Goal: Use online tool/utility: Utilize a website feature to perform a specific function

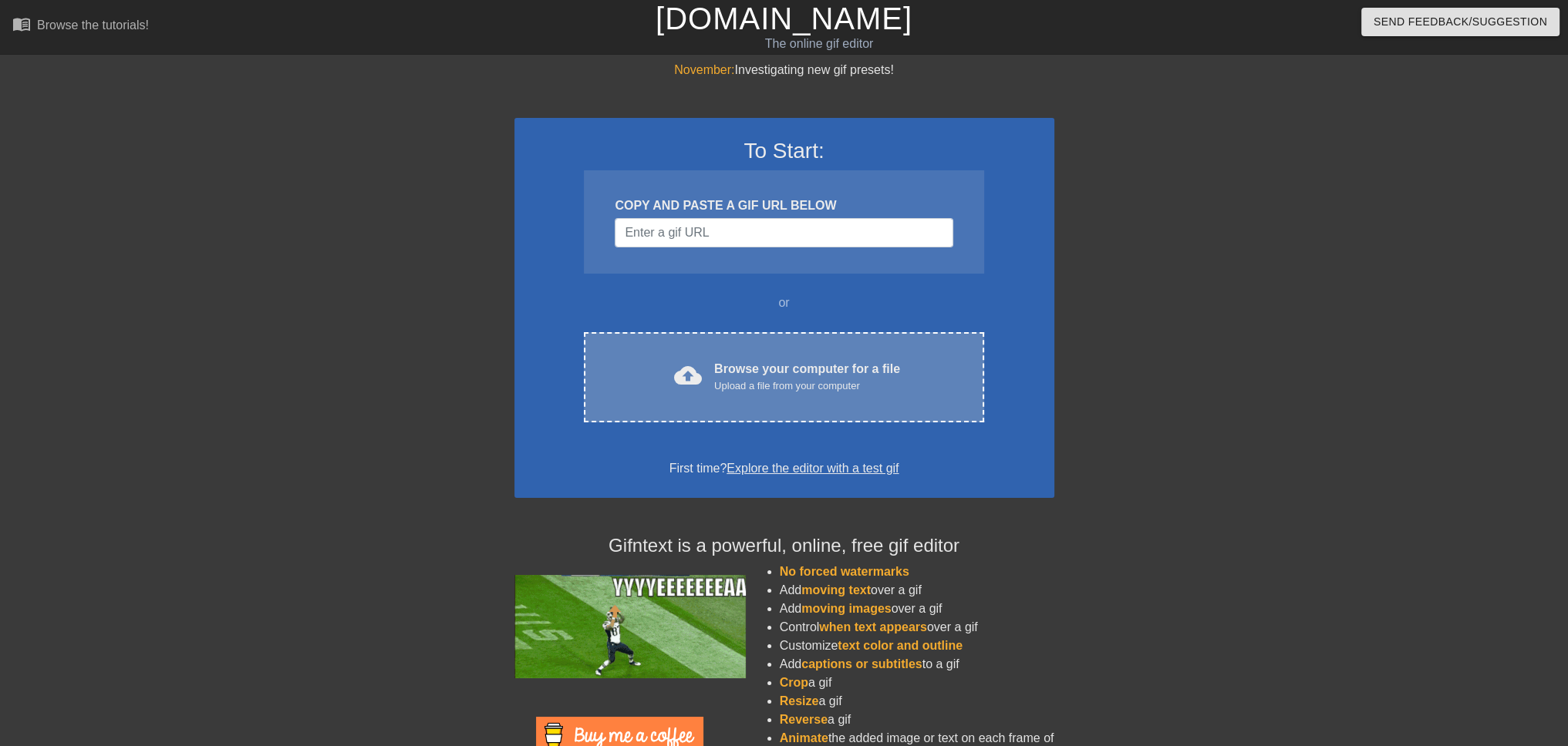
click at [759, 371] on div "Browse your computer for a file Upload a file from your computer" at bounding box center [807, 376] width 186 height 34
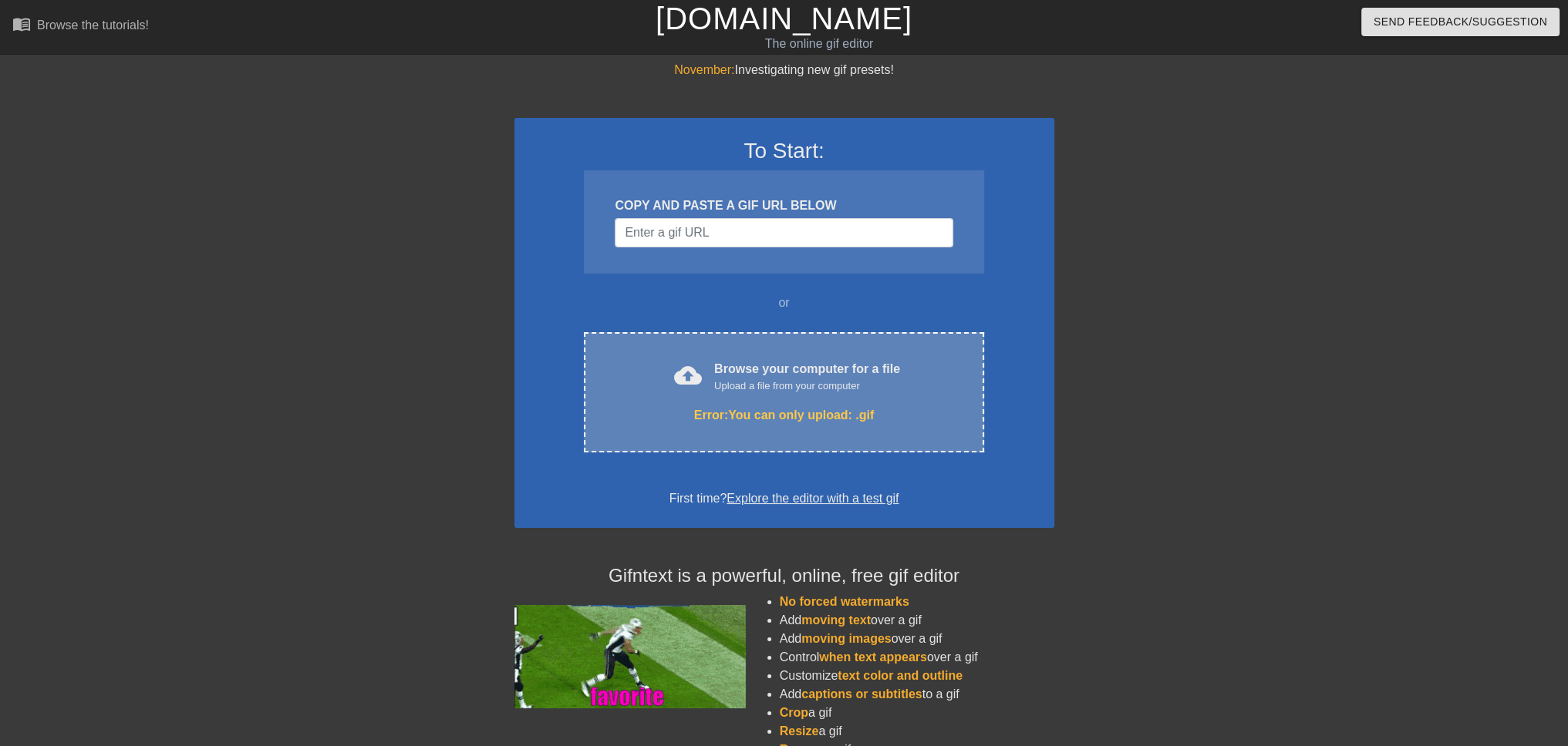
click at [851, 385] on div "Upload a file from your computer" at bounding box center [807, 386] width 186 height 16
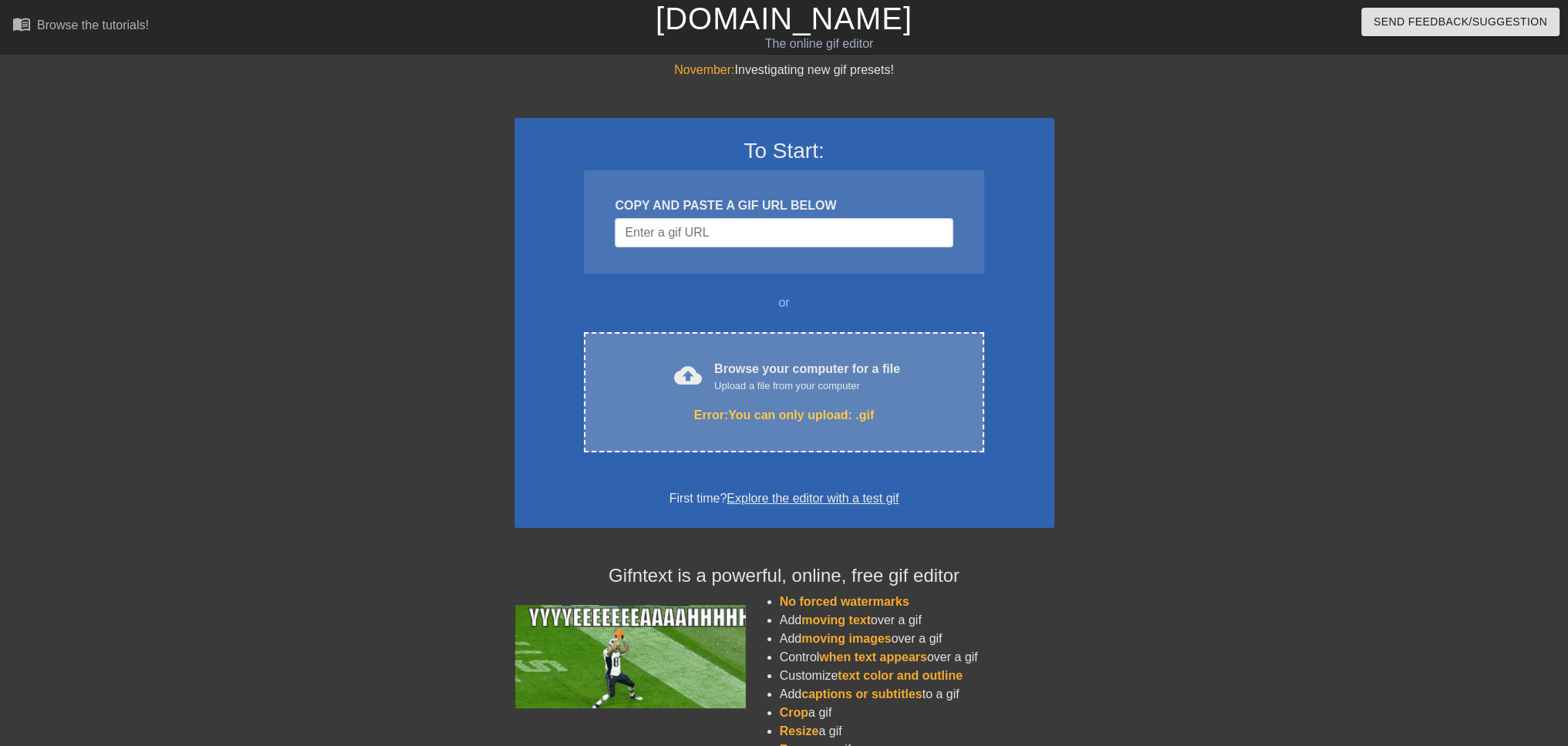
click at [821, 386] on div "Upload a file from your computer" at bounding box center [807, 386] width 186 height 16
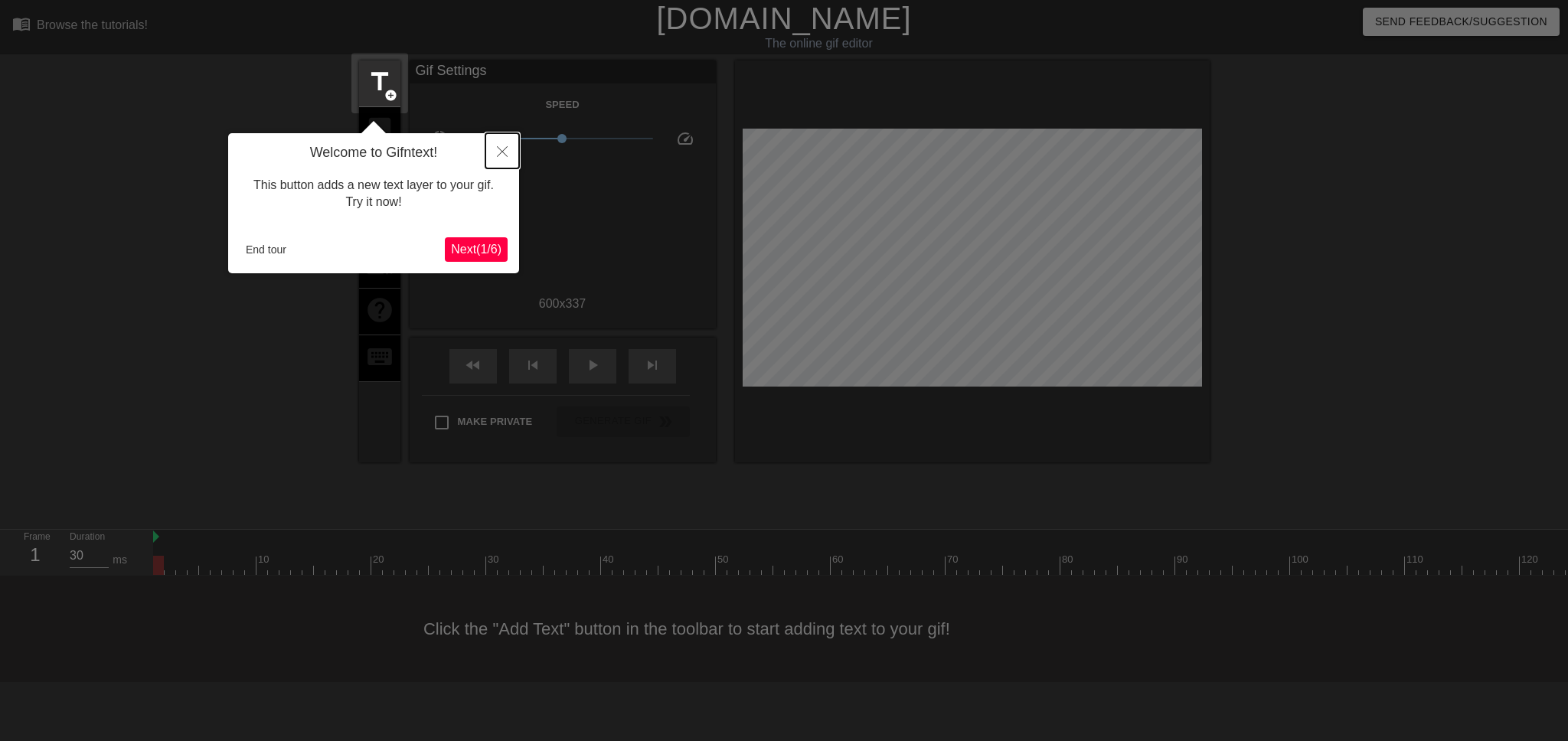
click at [500, 156] on icon "Close" at bounding box center [502, 152] width 11 height 11
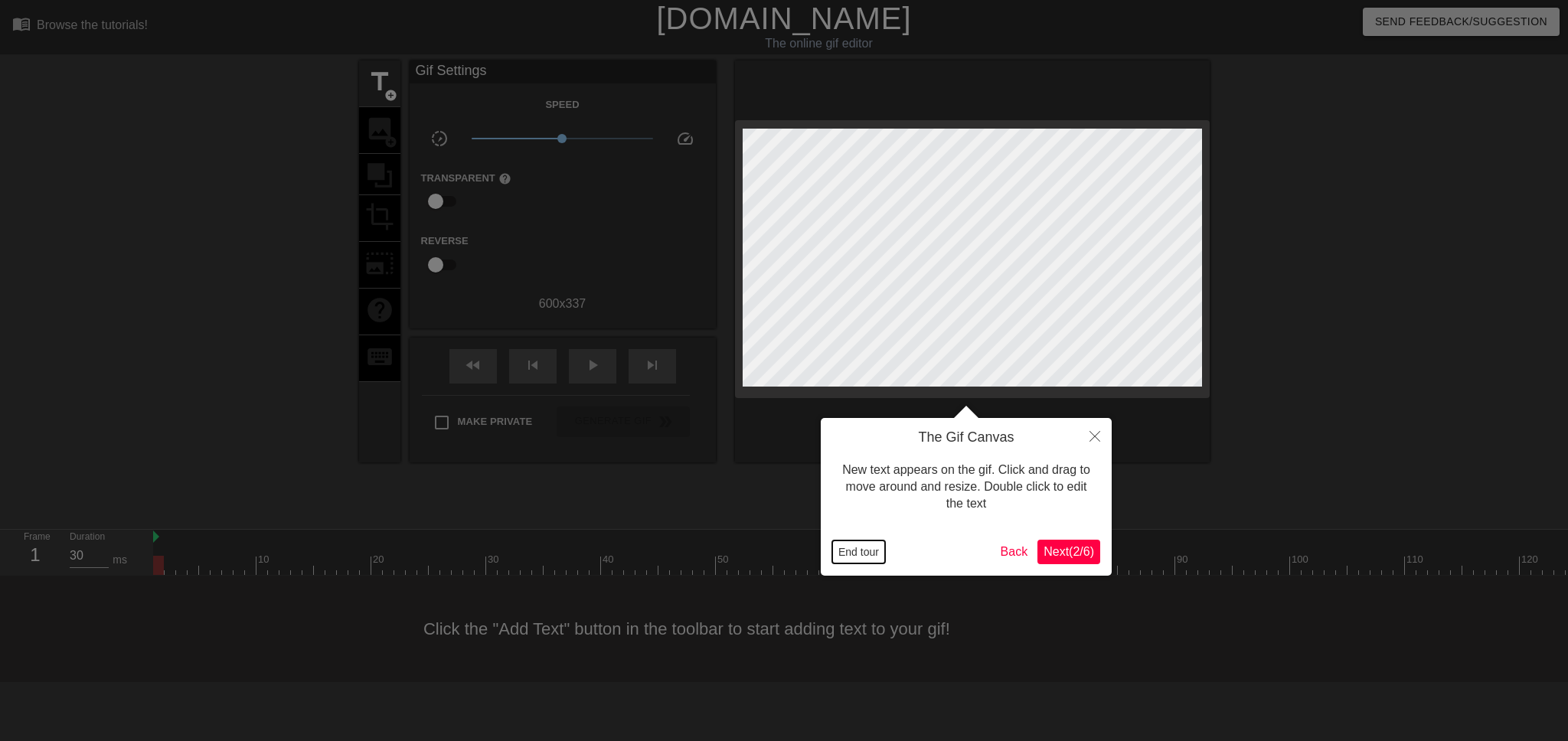
click at [853, 547] on button "End tour" at bounding box center [858, 553] width 53 height 23
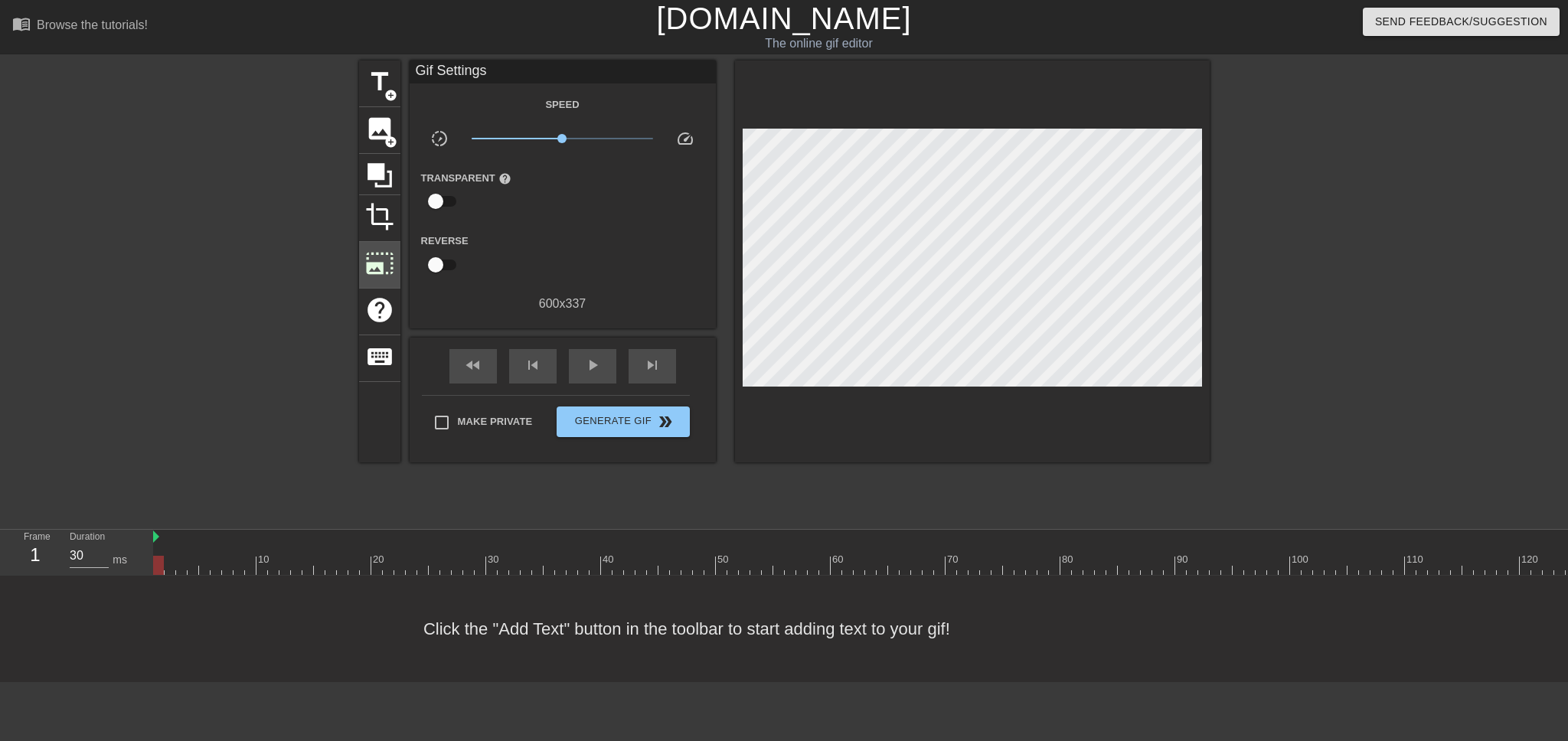
click at [388, 262] on span "photo_size_select_large" at bounding box center [379, 263] width 29 height 29
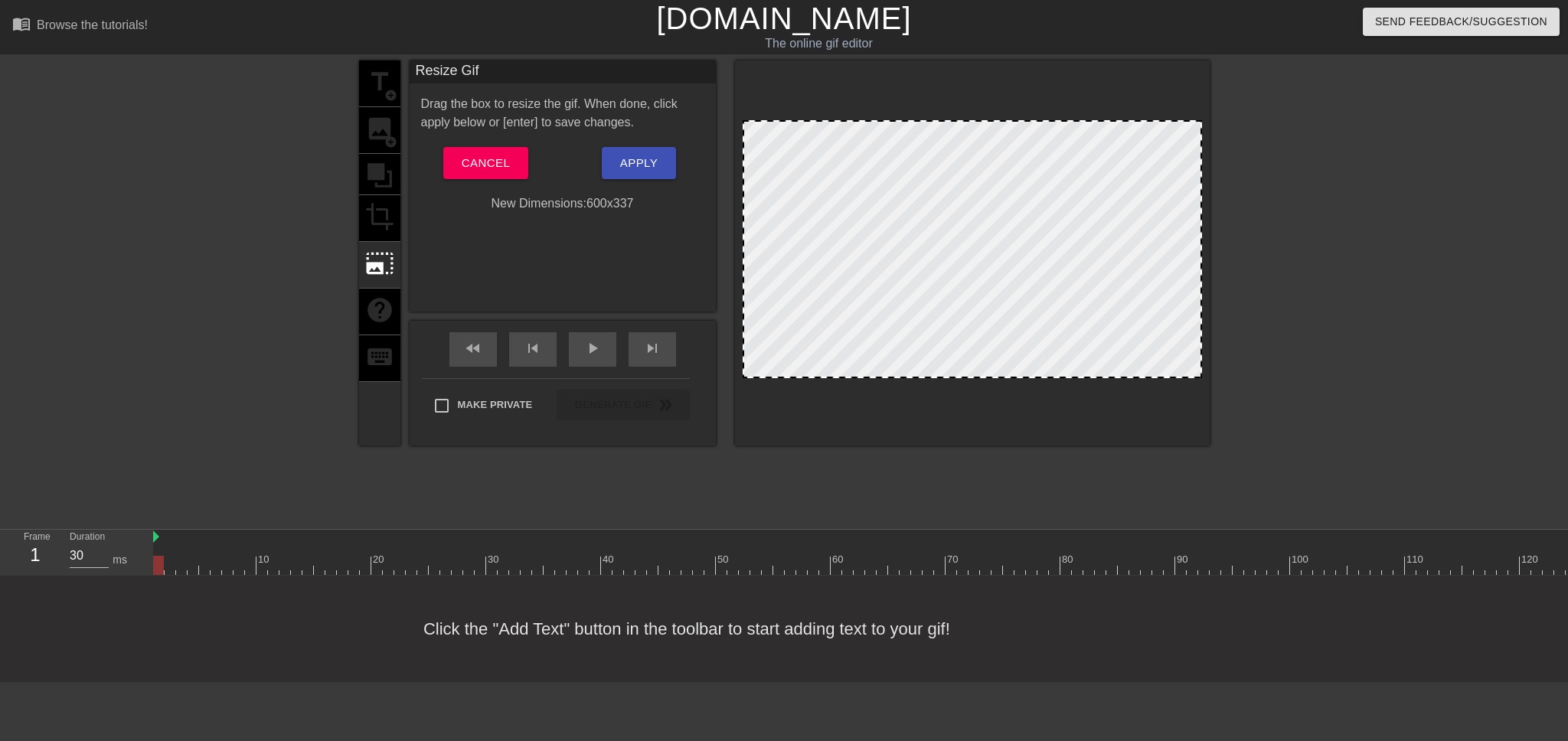
click at [371, 212] on div "title add_circle image add_circle crop photo_size_select_large help keyboard" at bounding box center [379, 253] width 41 height 385
click at [370, 254] on span "photo_size_select_large" at bounding box center [379, 263] width 29 height 29
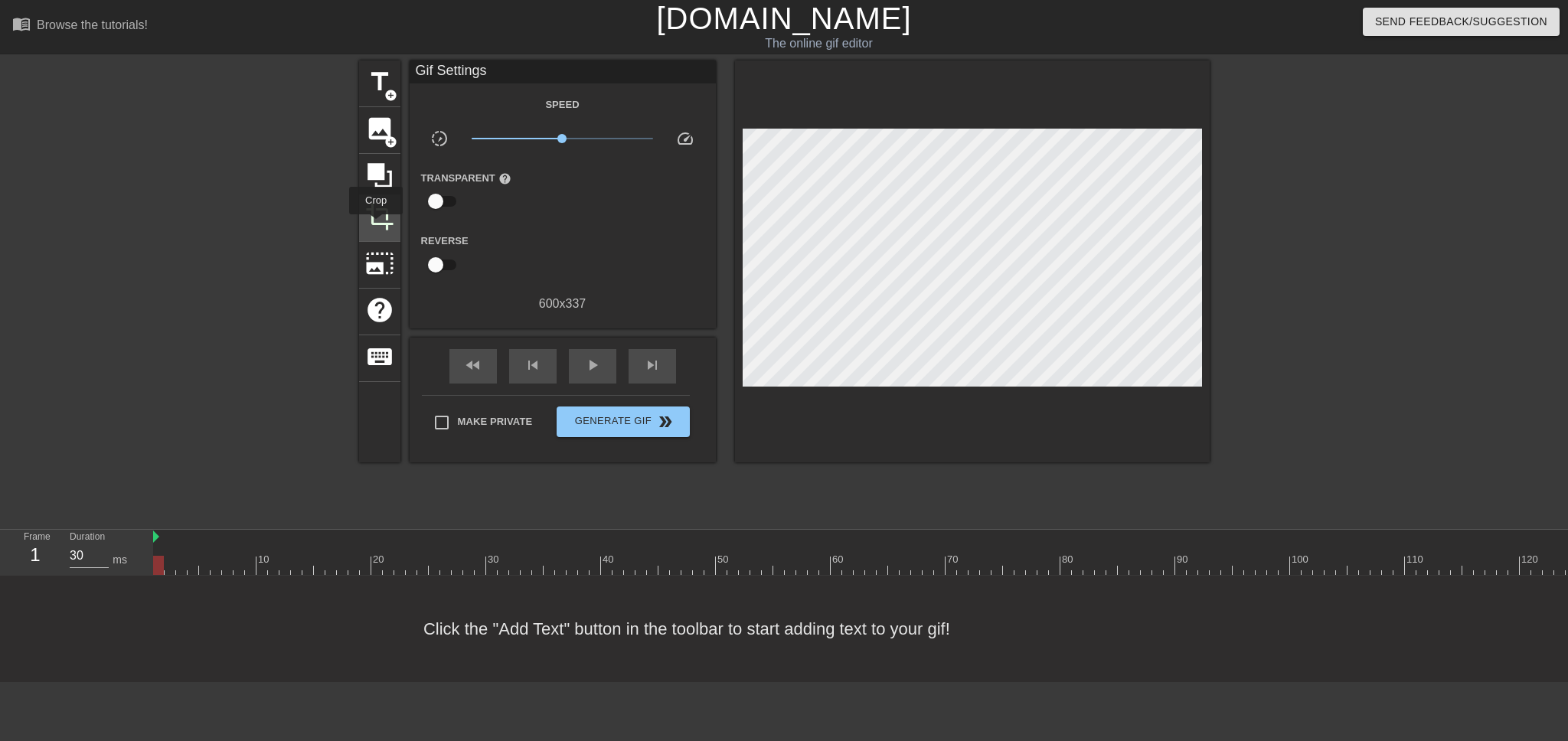
click at [376, 223] on span "crop" at bounding box center [379, 216] width 29 height 29
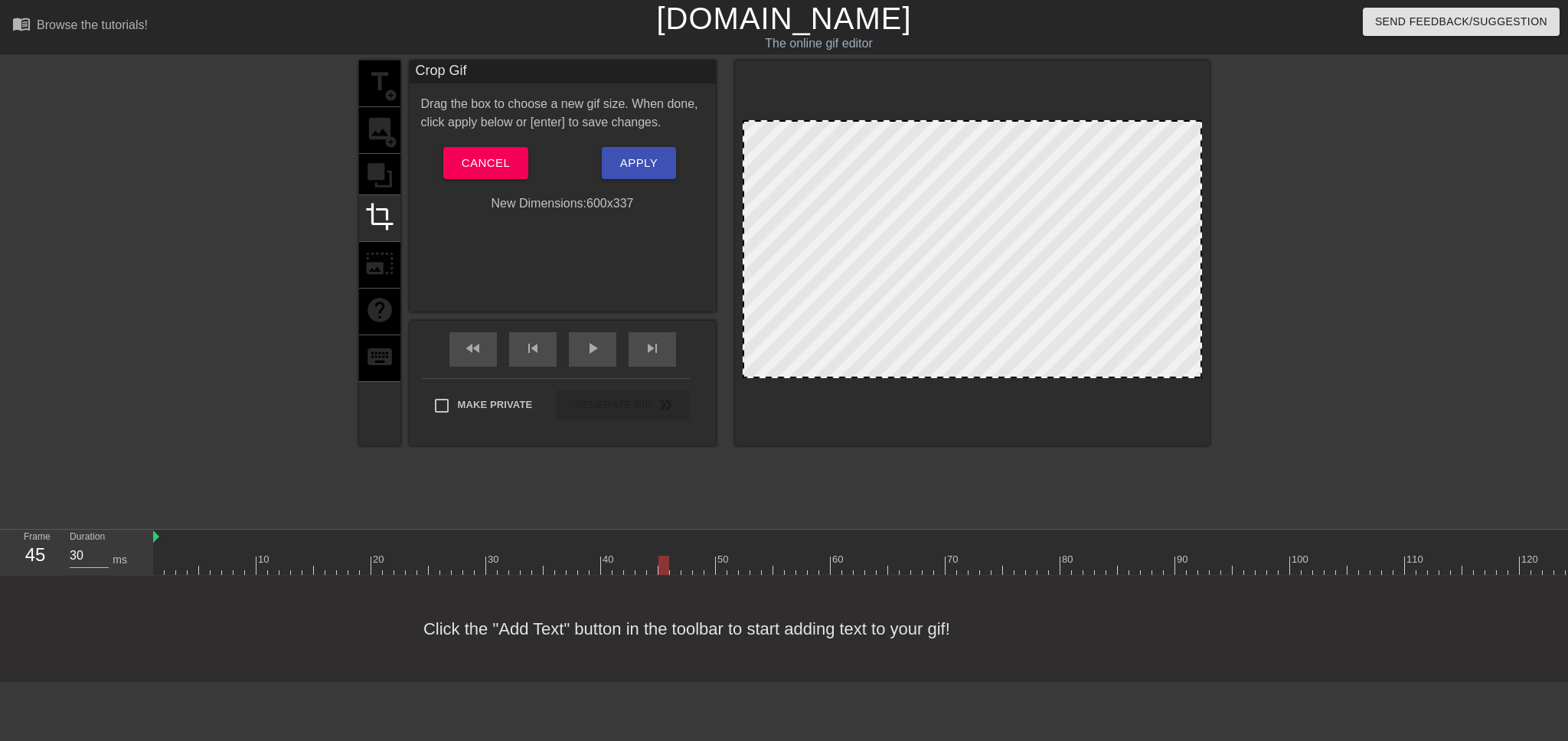
drag, startPoint x: 160, startPoint y: 560, endPoint x: 661, endPoint y: 598, distance: 502.4
click at [661, 598] on div "menu_book Browse the tutorials! Gifntext.com The online gif editor Send Feedbac…" at bounding box center [784, 341] width 1568 height 682
click at [577, 342] on div "play_arrow" at bounding box center [592, 349] width 47 height 34
click at [577, 342] on div "pause" at bounding box center [592, 349] width 47 height 34
click at [577, 342] on div "play_arrow" at bounding box center [592, 349] width 47 height 34
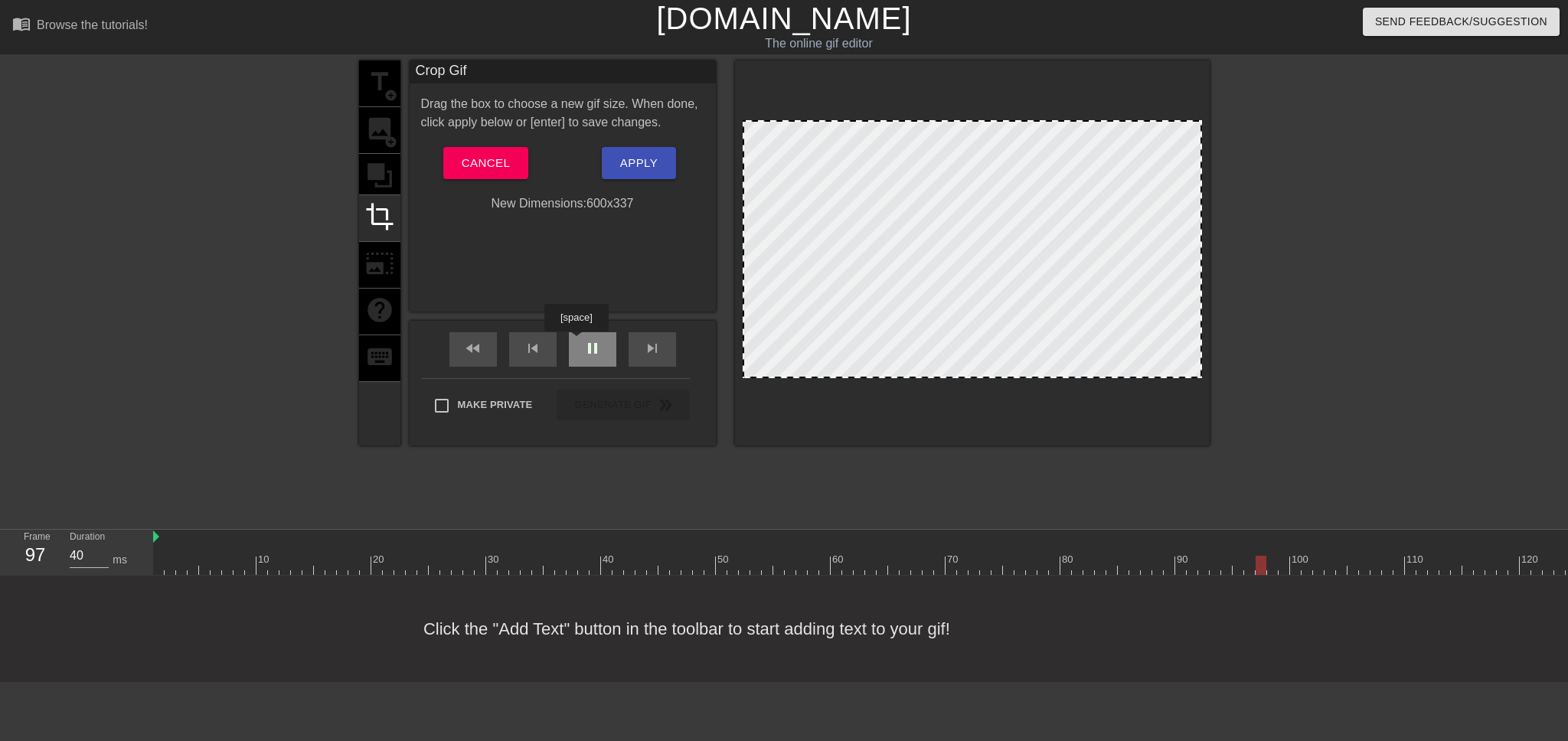
click at [576, 342] on div "pause" at bounding box center [592, 349] width 47 height 34
drag, startPoint x: 1329, startPoint y: 566, endPoint x: 1170, endPoint y: 567, distance: 159.0
click at [1170, 567] on div at bounding box center [1359, 565] width 2412 height 19
drag, startPoint x: 409, startPoint y: 563, endPoint x: 1395, endPoint y: 547, distance: 986.1
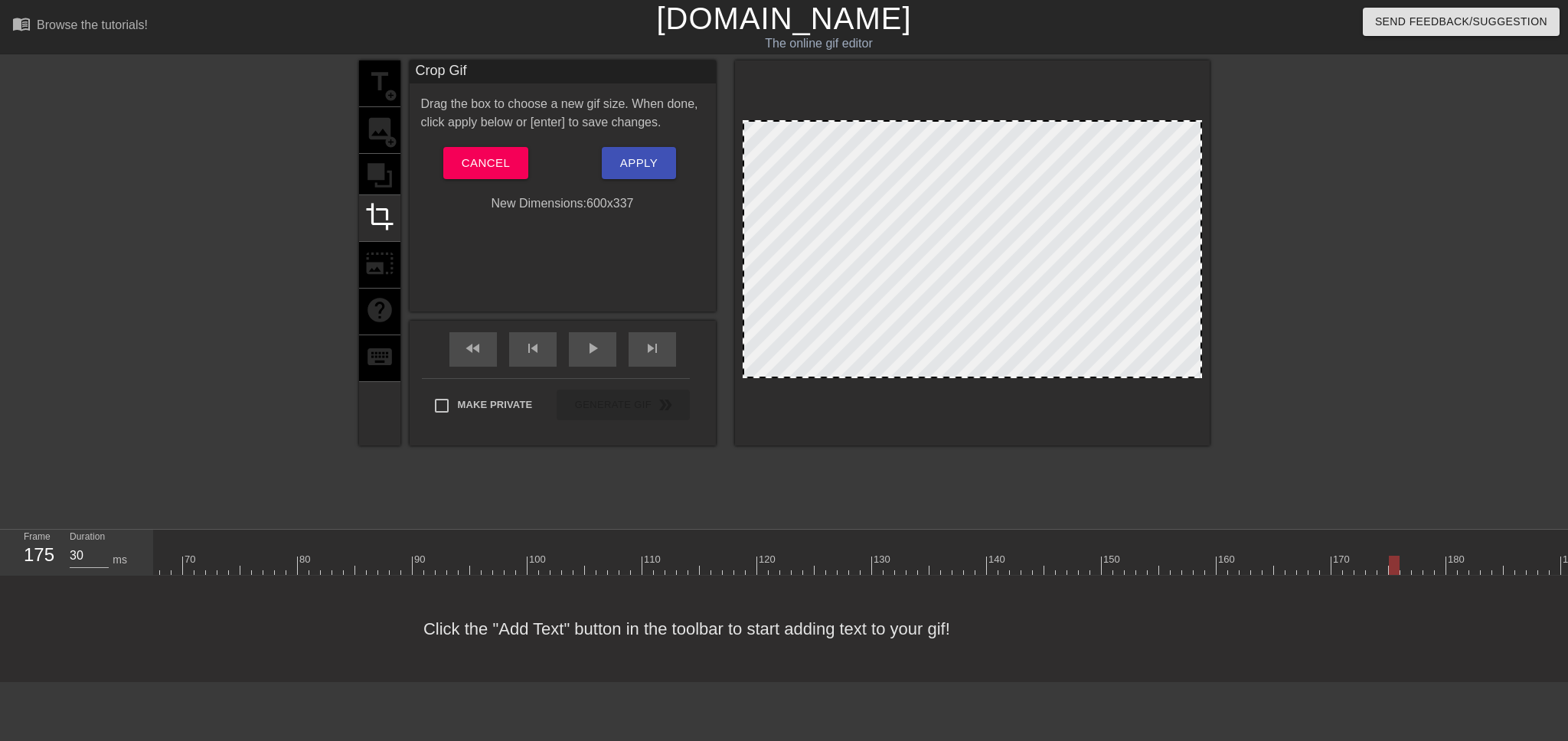
click at [1395, 547] on div "10 20 30 40 50 60 70 80 90 100 110 120 130 140 150 160" at bounding box center [596, 553] width 2412 height 45
drag, startPoint x: 1393, startPoint y: 567, endPoint x: 1316, endPoint y: 593, distance: 81.3
click at [1316, 593] on div "menu_book Browse the tutorials! Gifntext.com The online gif editor Send Feedbac…" at bounding box center [784, 341] width 1568 height 682
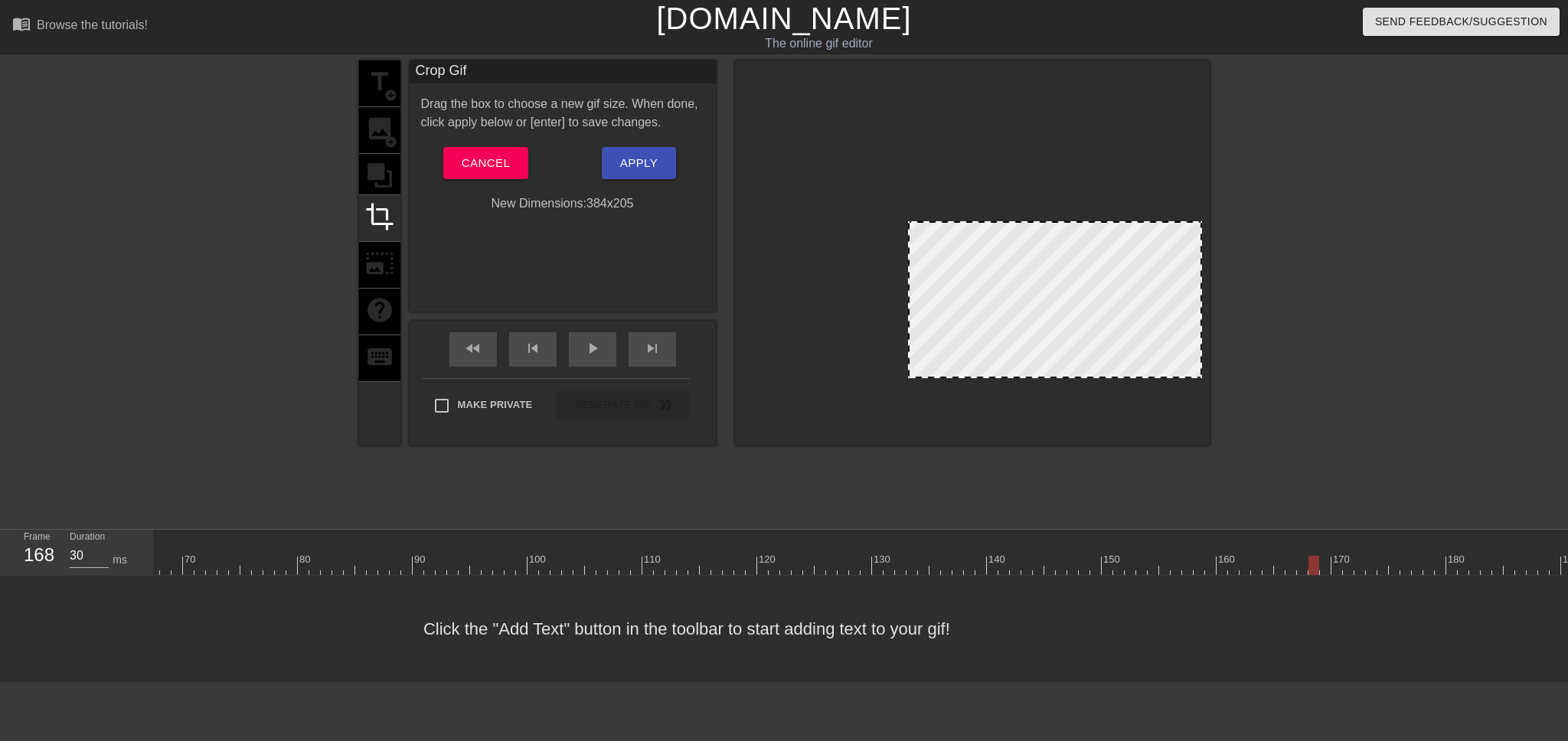
drag, startPoint x: 745, startPoint y: 124, endPoint x: 911, endPoint y: 225, distance: 194.3
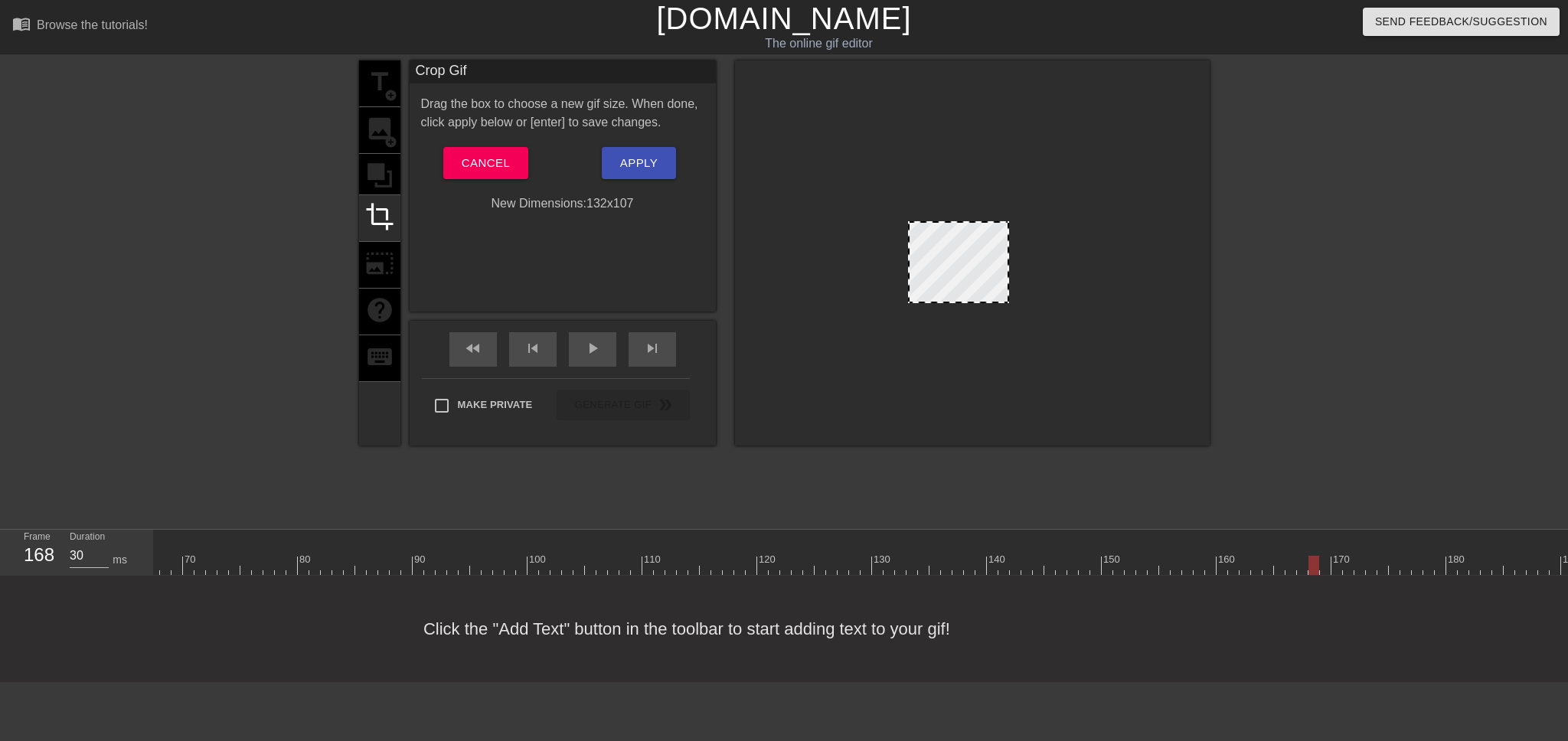
drag, startPoint x: 1197, startPoint y: 378, endPoint x: 1004, endPoint y: 303, distance: 207.1
click at [1004, 303] on div at bounding box center [1008, 302] width 16 height 16
click at [575, 352] on div "play_arrow" at bounding box center [592, 349] width 47 height 34
drag, startPoint x: 1010, startPoint y: 226, endPoint x: 1020, endPoint y: 215, distance: 14.9
click at [1020, 215] on div at bounding box center [1019, 212] width 16 height 16
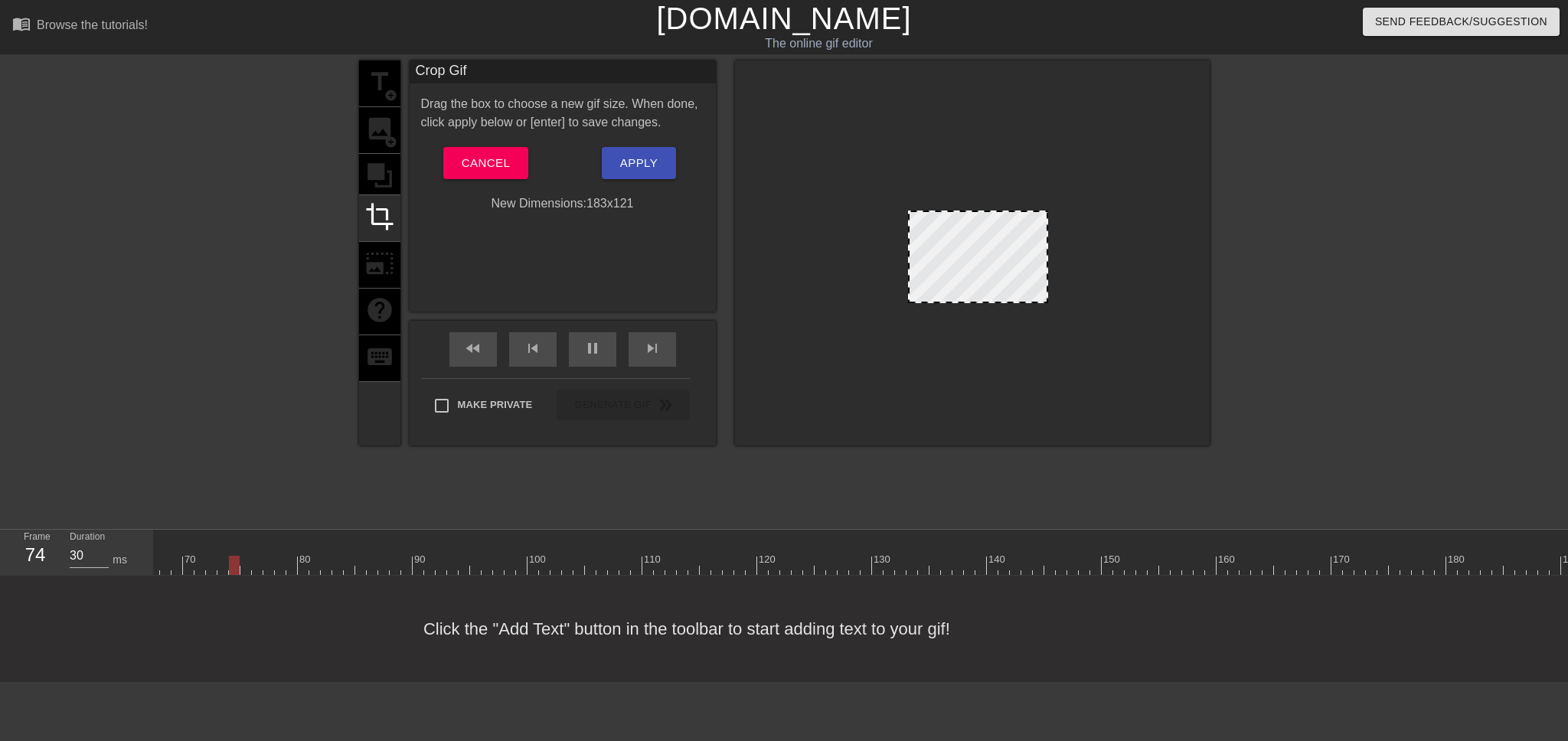
drag, startPoint x: 1016, startPoint y: 260, endPoint x: 1045, endPoint y: 258, distance: 29.1
click at [582, 348] on div "pause" at bounding box center [592, 349] width 47 height 34
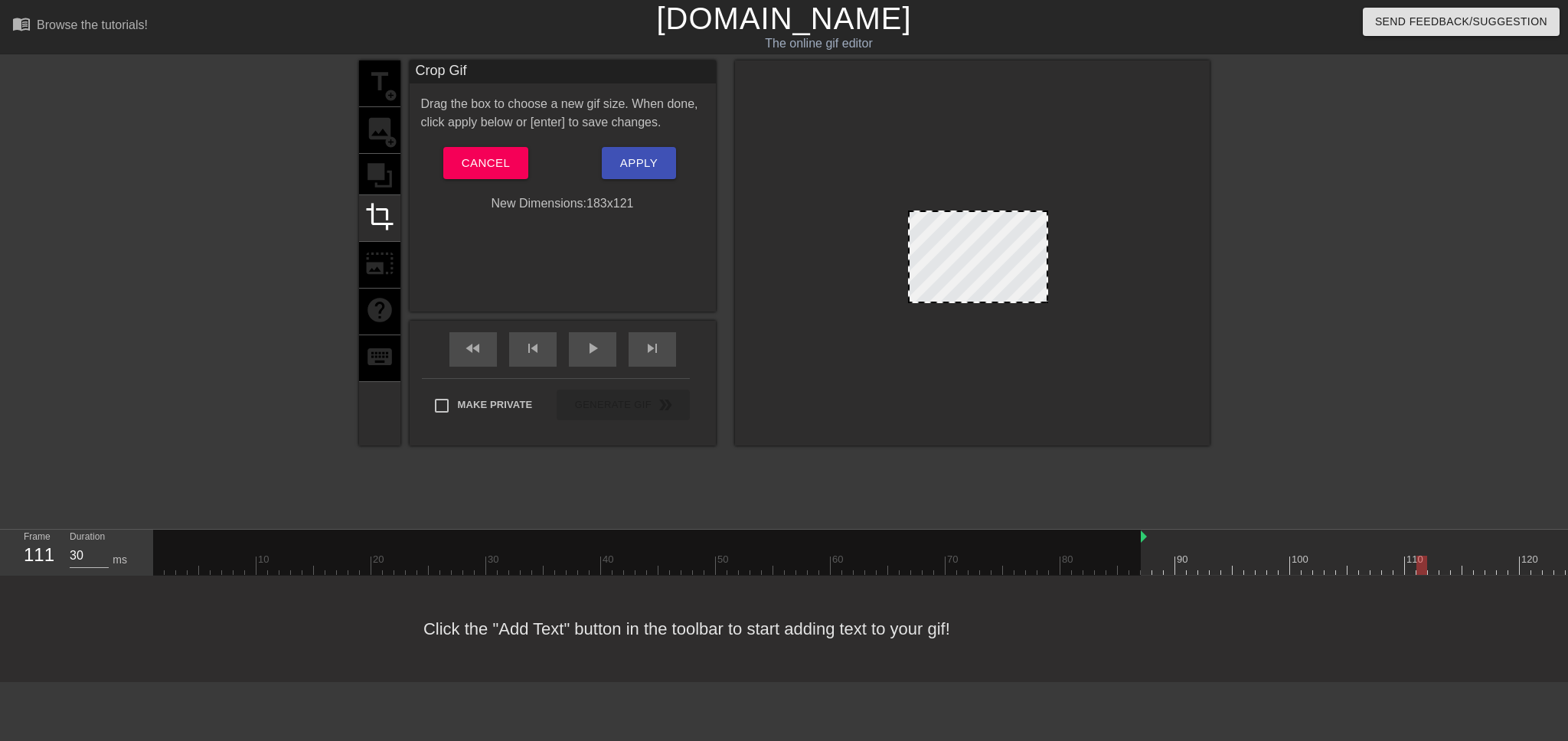
drag, startPoint x: 156, startPoint y: 537, endPoint x: 1229, endPoint y: 552, distance: 1073.1
click at [1229, 552] on div "10 20 30 40 50 60 70 80 90 100 110 120 130 140 150 160" at bounding box center [1359, 553] width 2412 height 45
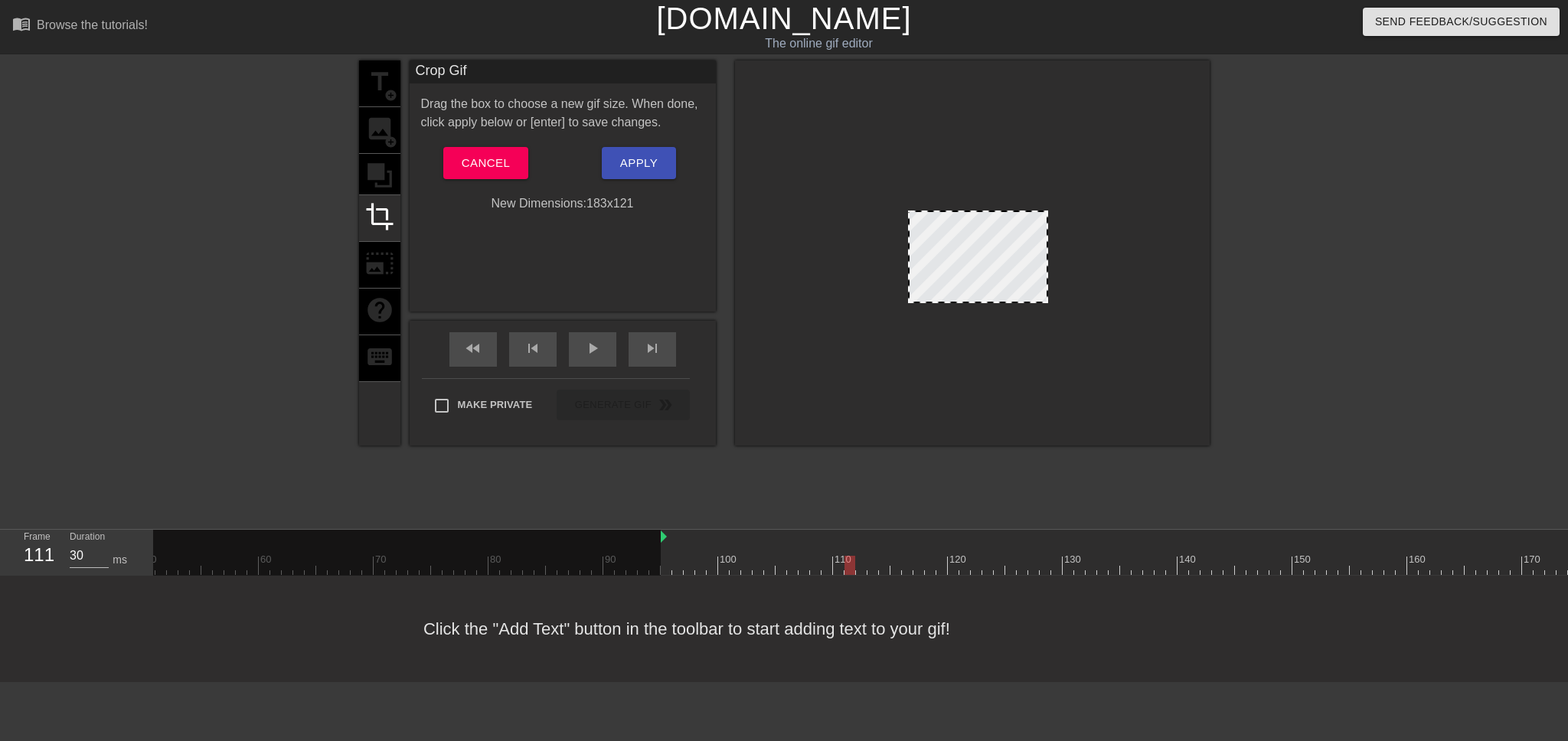
scroll to position [0, 588]
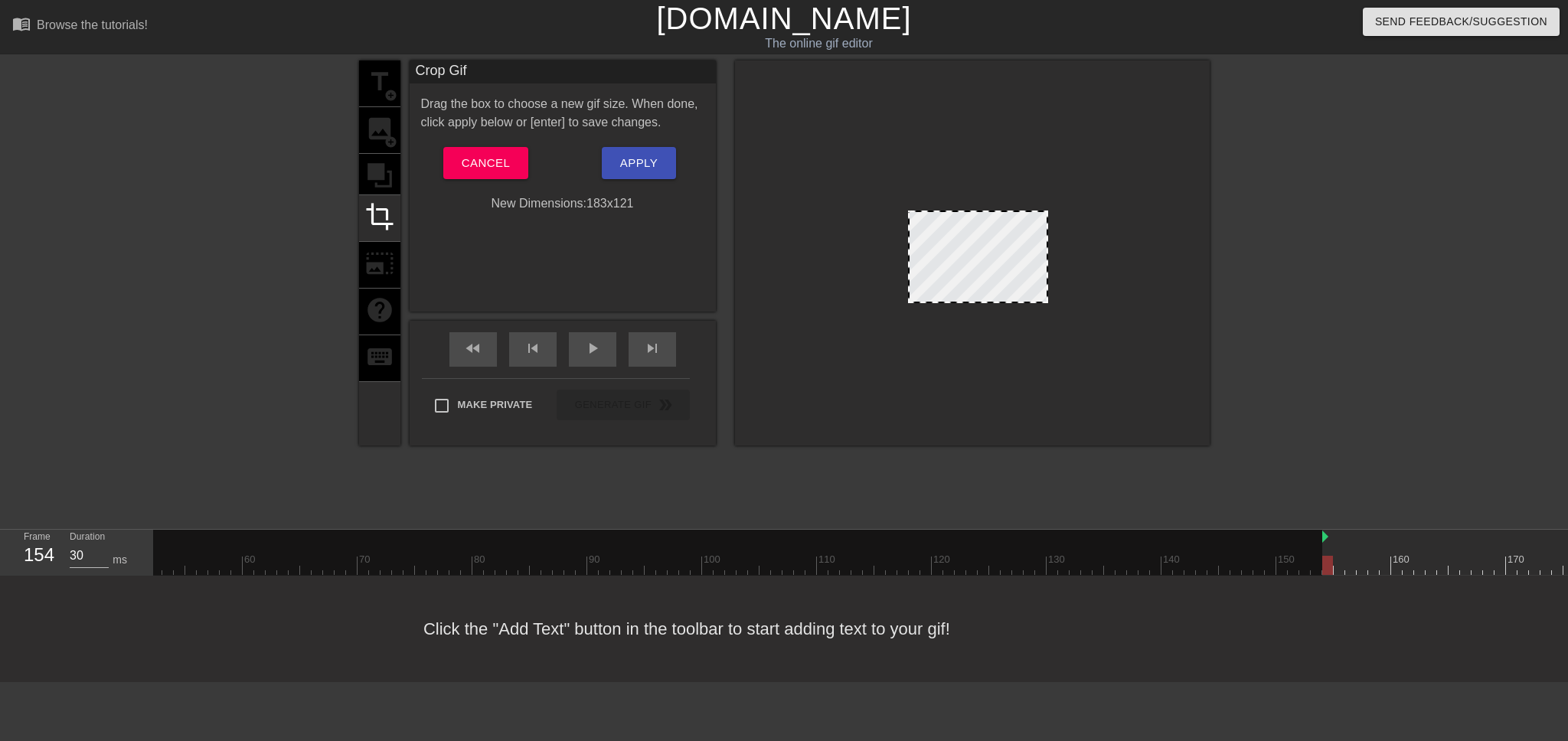
drag, startPoint x: 645, startPoint y: 539, endPoint x: 1318, endPoint y: 535, distance: 673.0
click at [1318, 535] on div "10 20 30 40 50 60 70 80 90 100 110 120 130 140 150 160" at bounding box center [770, 553] width 2412 height 45
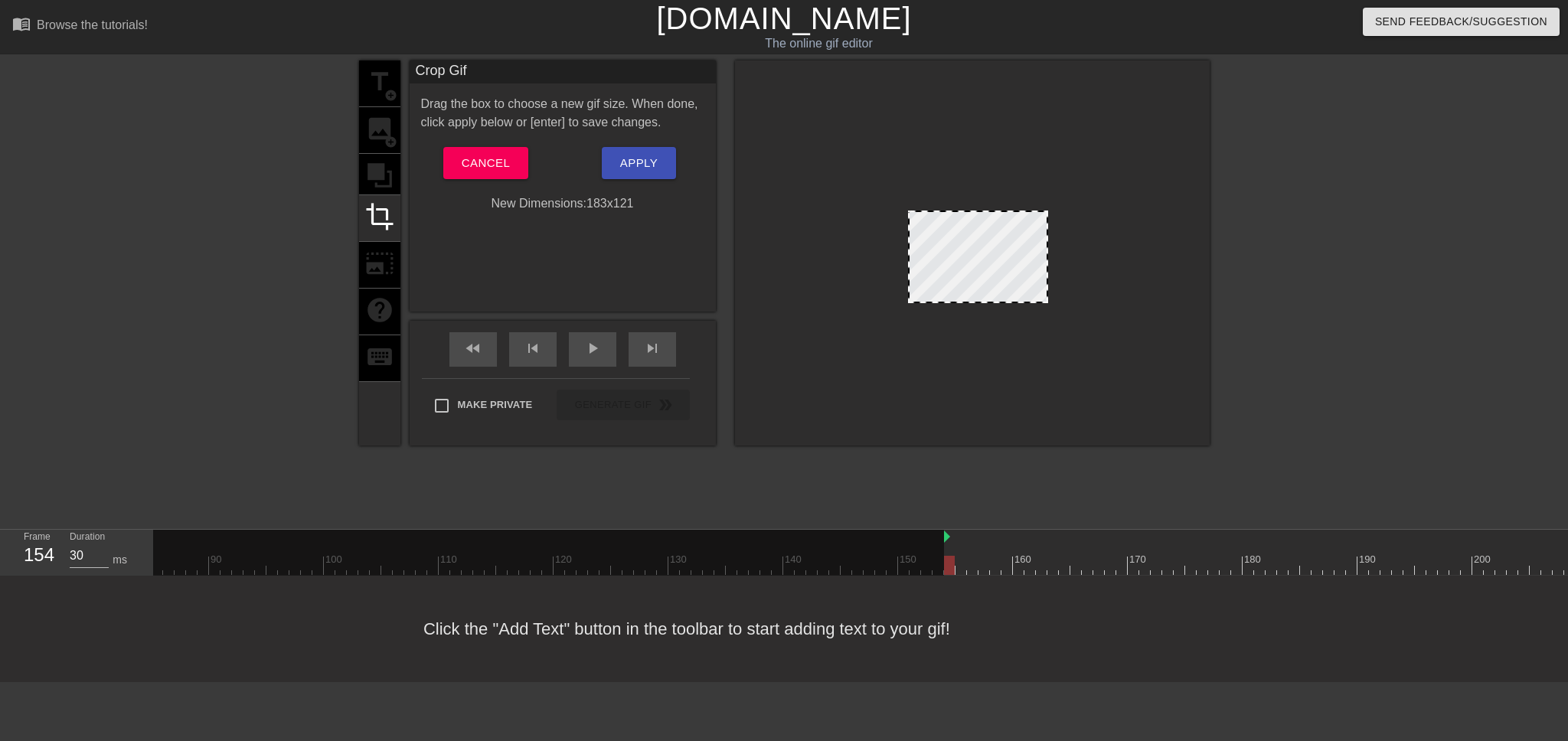
scroll to position [0, 1016]
drag, startPoint x: 897, startPoint y: 560, endPoint x: 1374, endPoint y: 572, distance: 477.2
click at [1374, 572] on div at bounding box center [353, 565] width 2412 height 19
drag, startPoint x: 1388, startPoint y: 567, endPoint x: 1461, endPoint y: 570, distance: 73.1
click at [1461, 570] on div at bounding box center [353, 565] width 2412 height 19
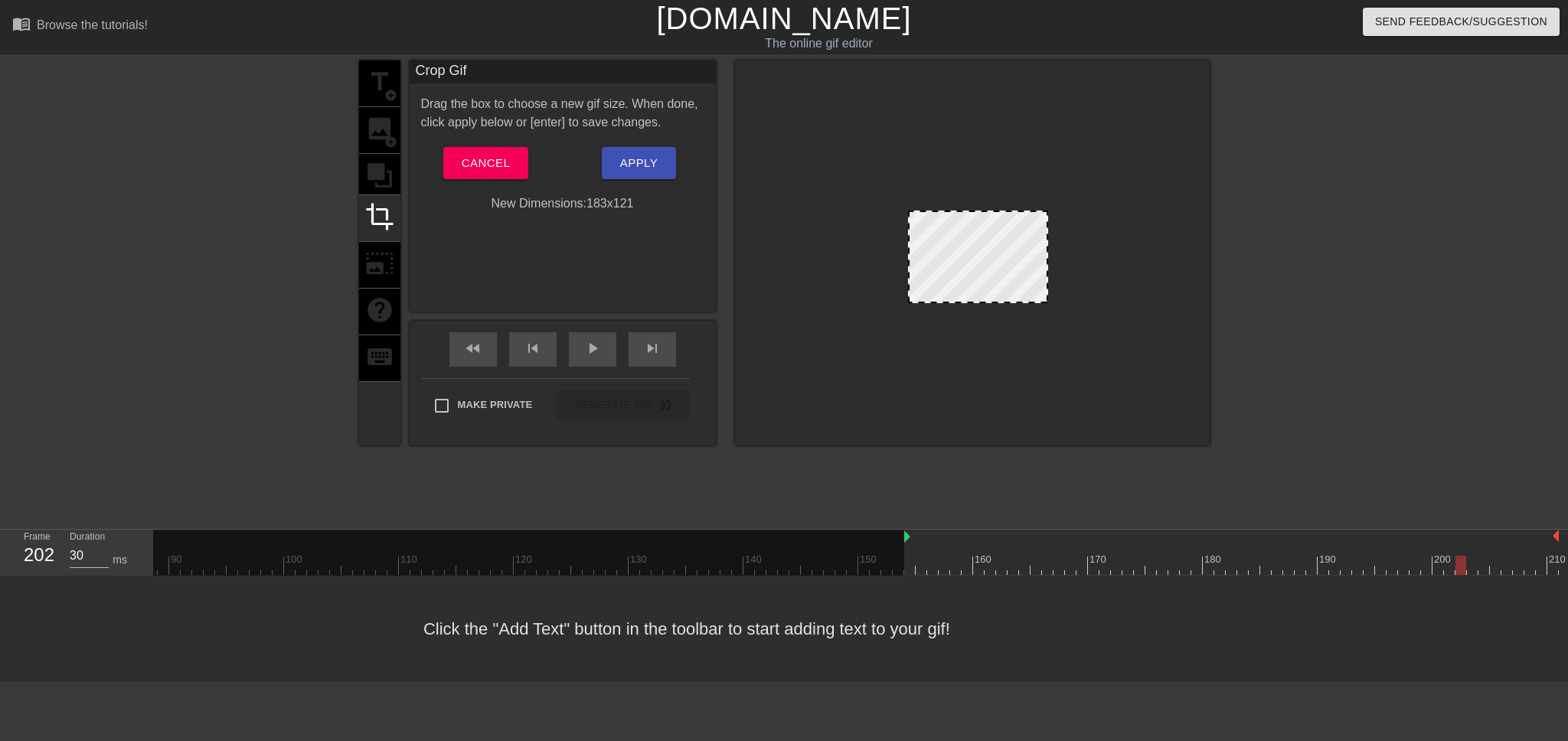
drag, startPoint x: 1466, startPoint y: 565, endPoint x: 1454, endPoint y: 575, distance: 15.6
click at [1454, 575] on div "10 20 30 40 50 60 70 80 90 100 110 120 130 140 150 160" at bounding box center [353, 553] width 2412 height 46
drag, startPoint x: 1543, startPoint y: 536, endPoint x: 1455, endPoint y: 547, distance: 88.7
click at [1455, 547] on div "10 20 30 40 50 60 70 80 90 100 110 120 130 140 150 160" at bounding box center [353, 553] width 2412 height 45
drag, startPoint x: 1446, startPoint y: 564, endPoint x: 1109, endPoint y: 545, distance: 337.5
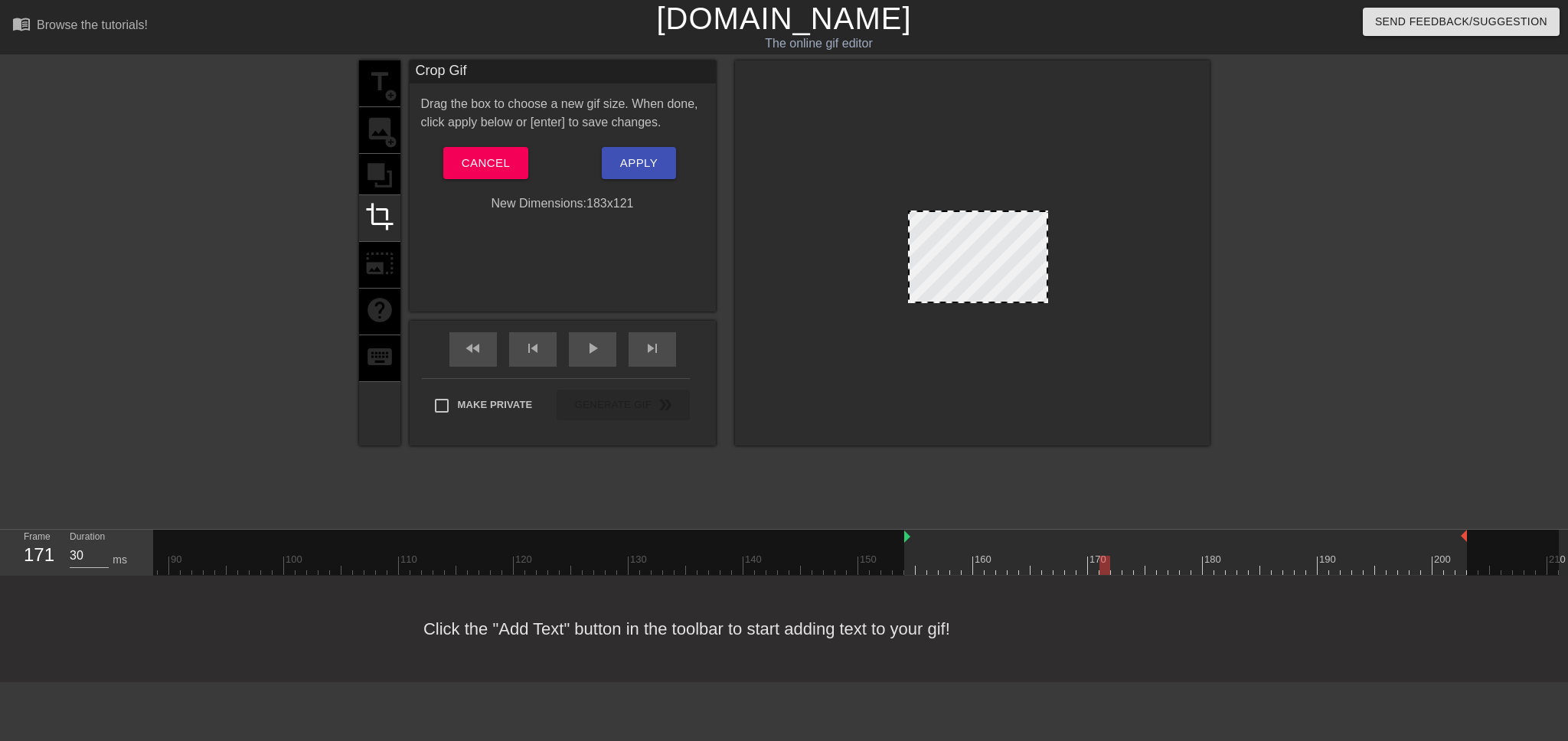
click at [1109, 545] on div "10 20 30 40 50 60 70 80 90 100 110 120 130 140 150 160" at bounding box center [353, 553] width 2412 height 45
click at [602, 354] on div "play_arrow" at bounding box center [592, 349] width 47 height 34
drag, startPoint x: 1045, startPoint y: 246, endPoint x: 1003, endPoint y: 257, distance: 43.4
drag, startPoint x: 952, startPoint y: 302, endPoint x: 950, endPoint y: 290, distance: 12.2
drag, startPoint x: 910, startPoint y: 262, endPoint x: 900, endPoint y: 258, distance: 10.8
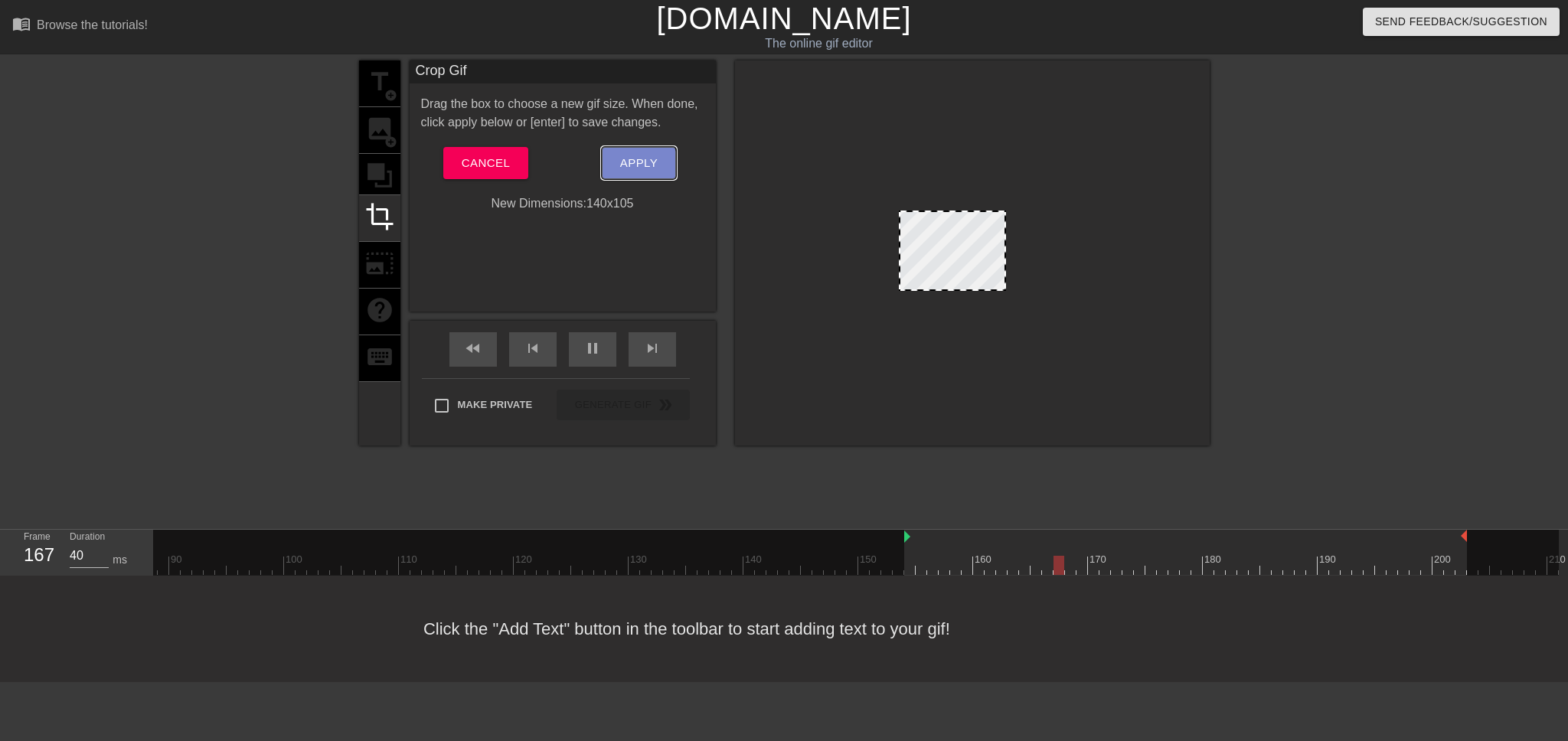
click at [630, 164] on span "Apply" at bounding box center [639, 163] width 37 height 20
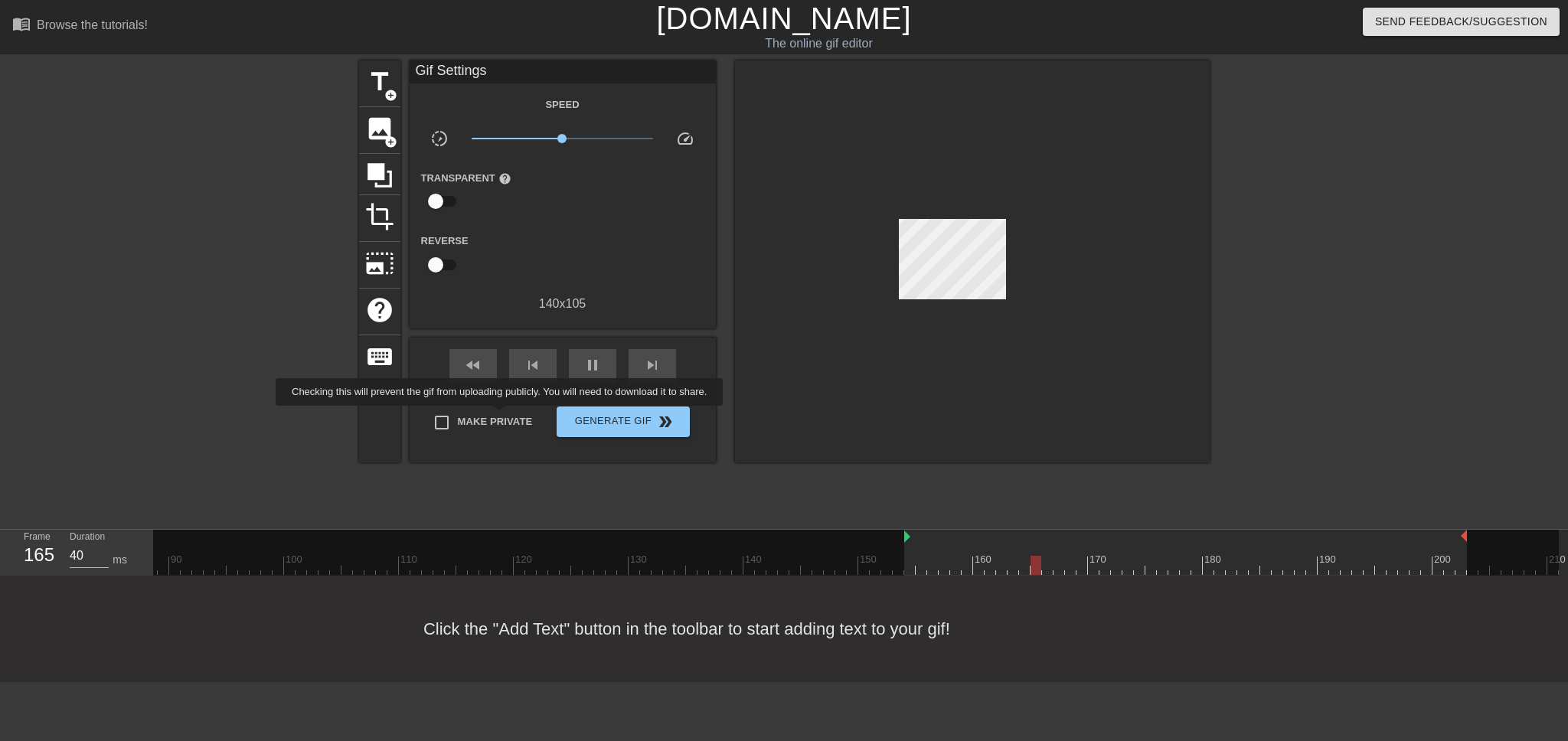
type input "30"
click at [490, 421] on span "Make Private" at bounding box center [495, 422] width 75 height 16
click at [458, 421] on input "Make Private" at bounding box center [441, 422] width 32 height 32
checkbox input "true"
type input "40"
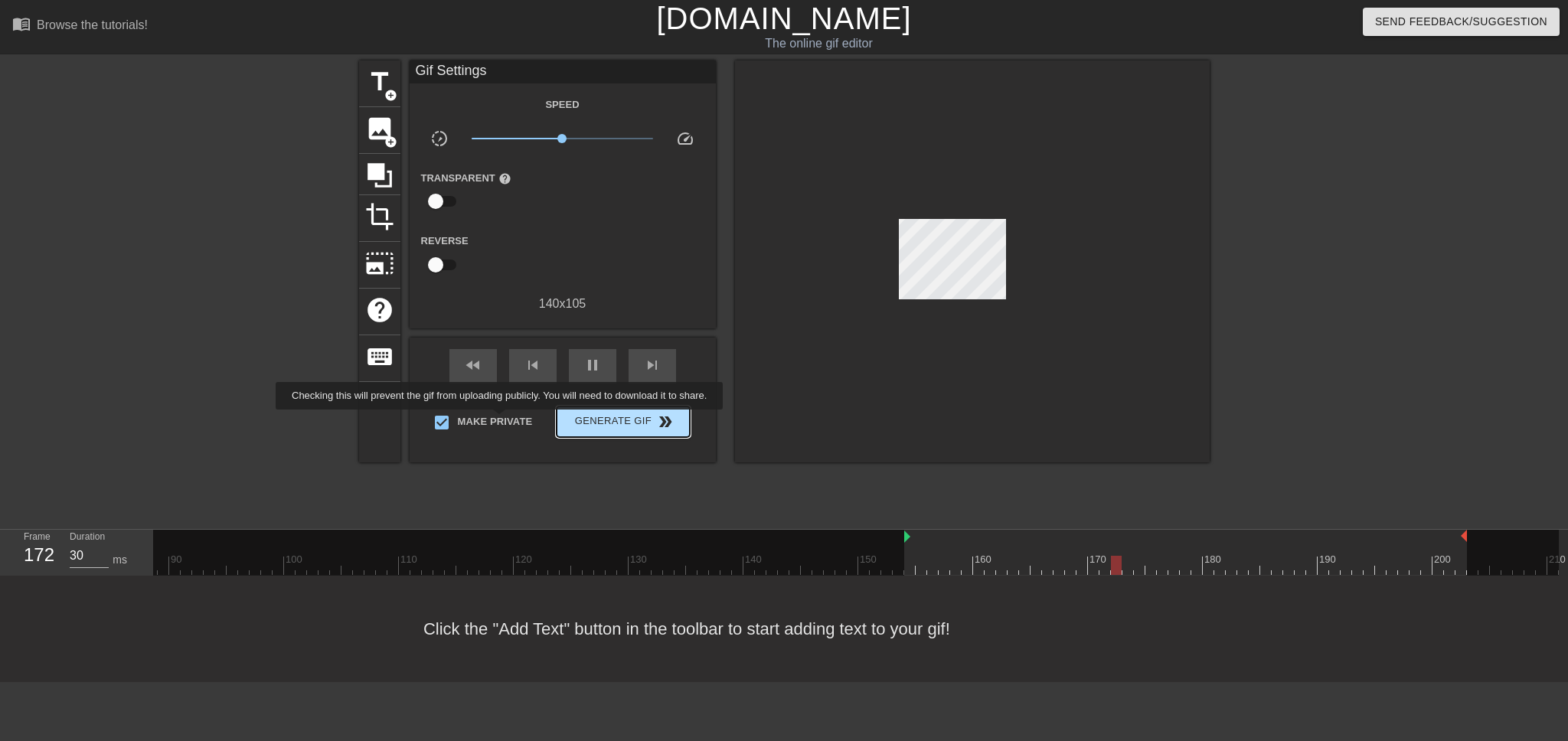
click at [591, 418] on span "Generate Gif double_arrow" at bounding box center [623, 422] width 120 height 19
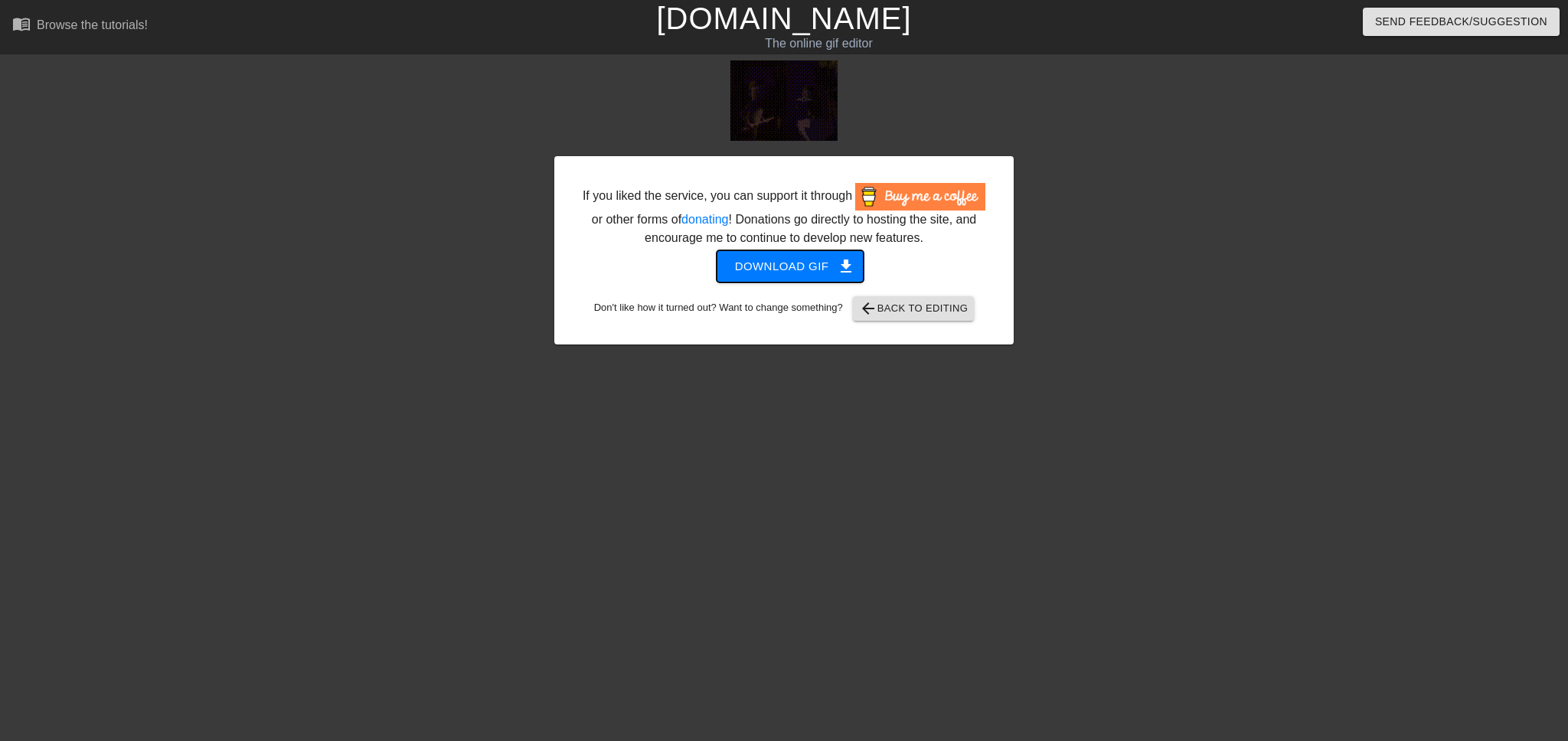
click at [795, 261] on span "Download gif get_app" at bounding box center [790, 267] width 111 height 20
click at [730, 23] on link "[DOMAIN_NAME]" at bounding box center [784, 18] width 255 height 33
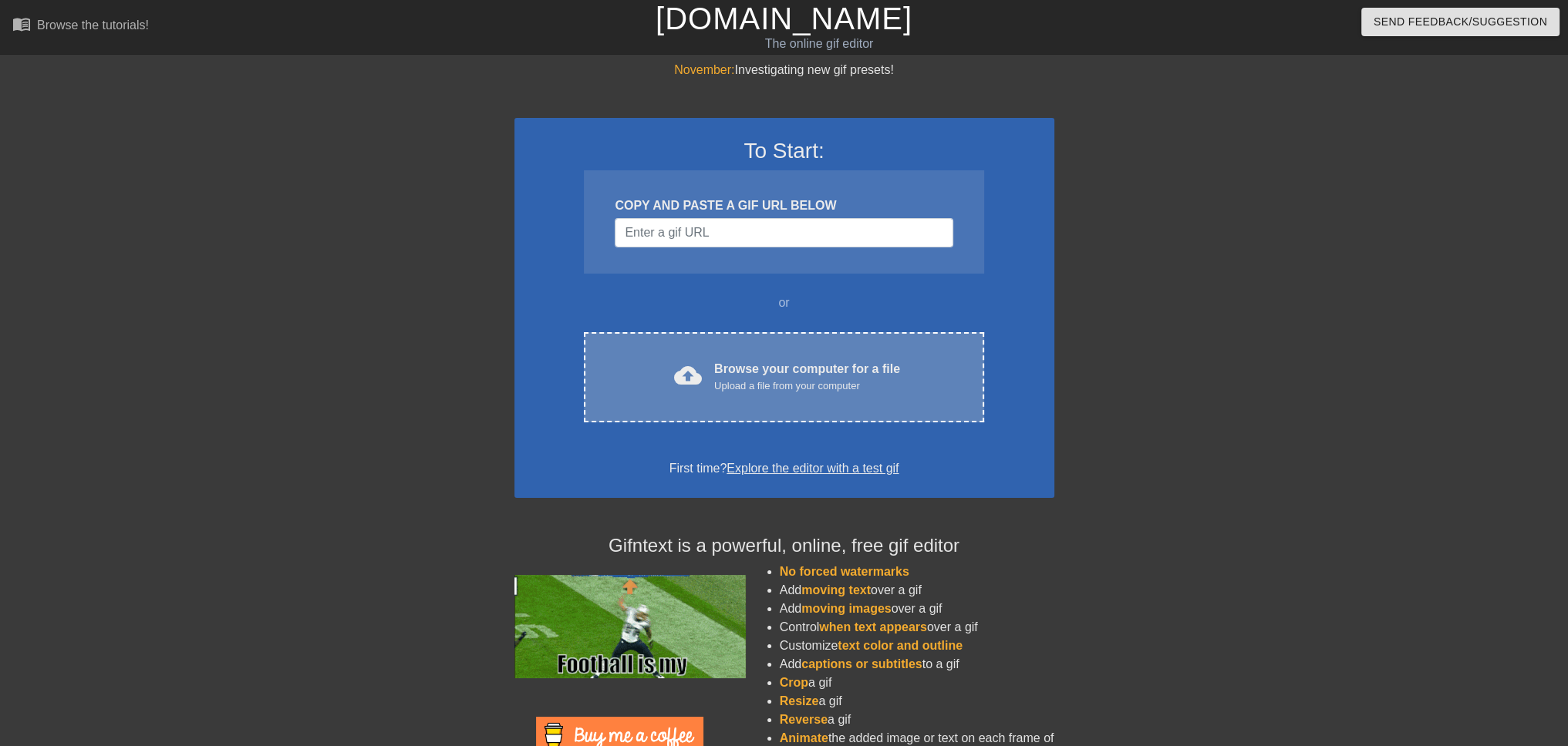
click at [845, 371] on div "Browse your computer for a file Upload a file from your computer" at bounding box center [807, 376] width 186 height 34
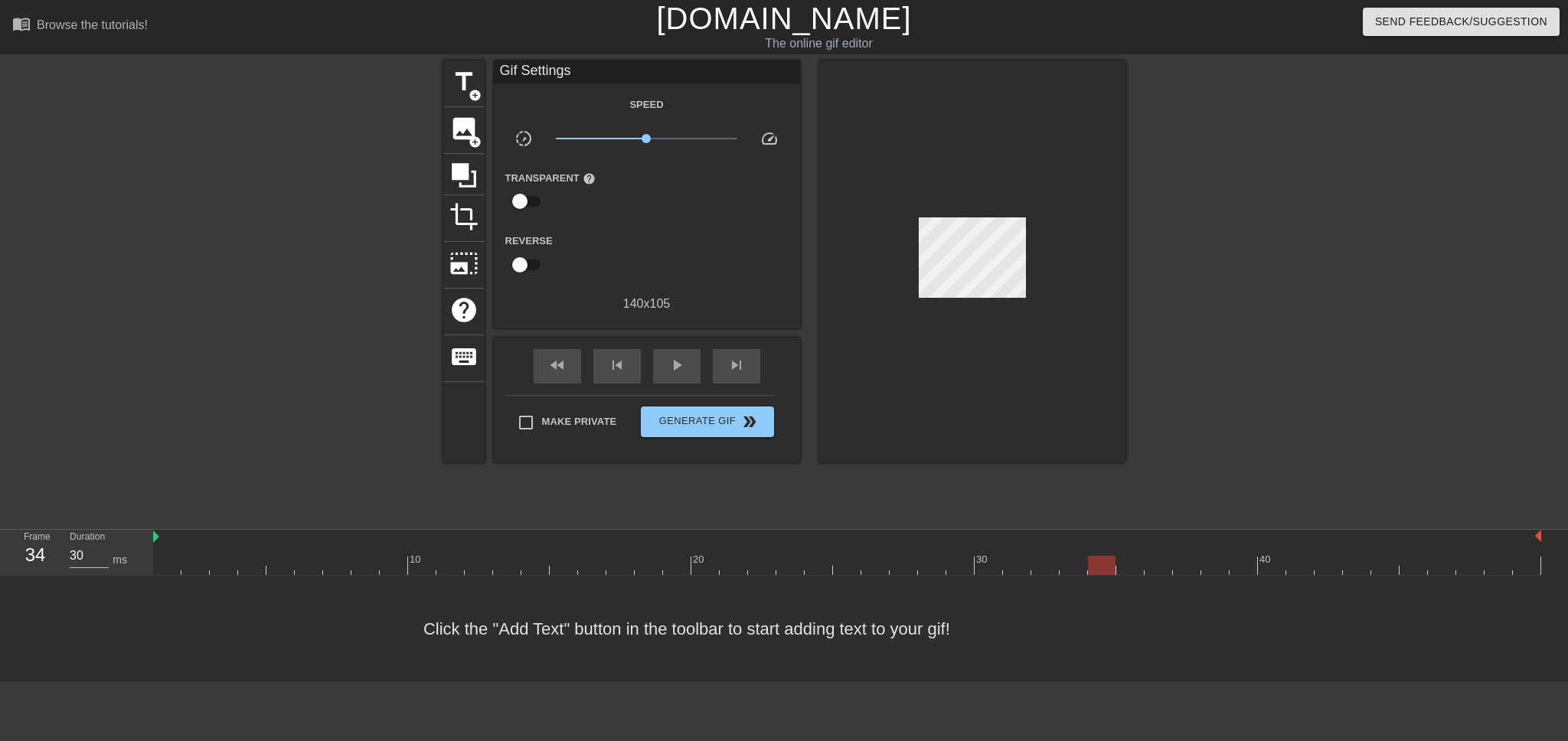
type input "40"
drag, startPoint x: 558, startPoint y: 563, endPoint x: 1124, endPoint y: 563, distance: 566.0
click at [1124, 563] on div at bounding box center [847, 565] width 1387 height 19
click at [462, 79] on span "title" at bounding box center [463, 82] width 29 height 29
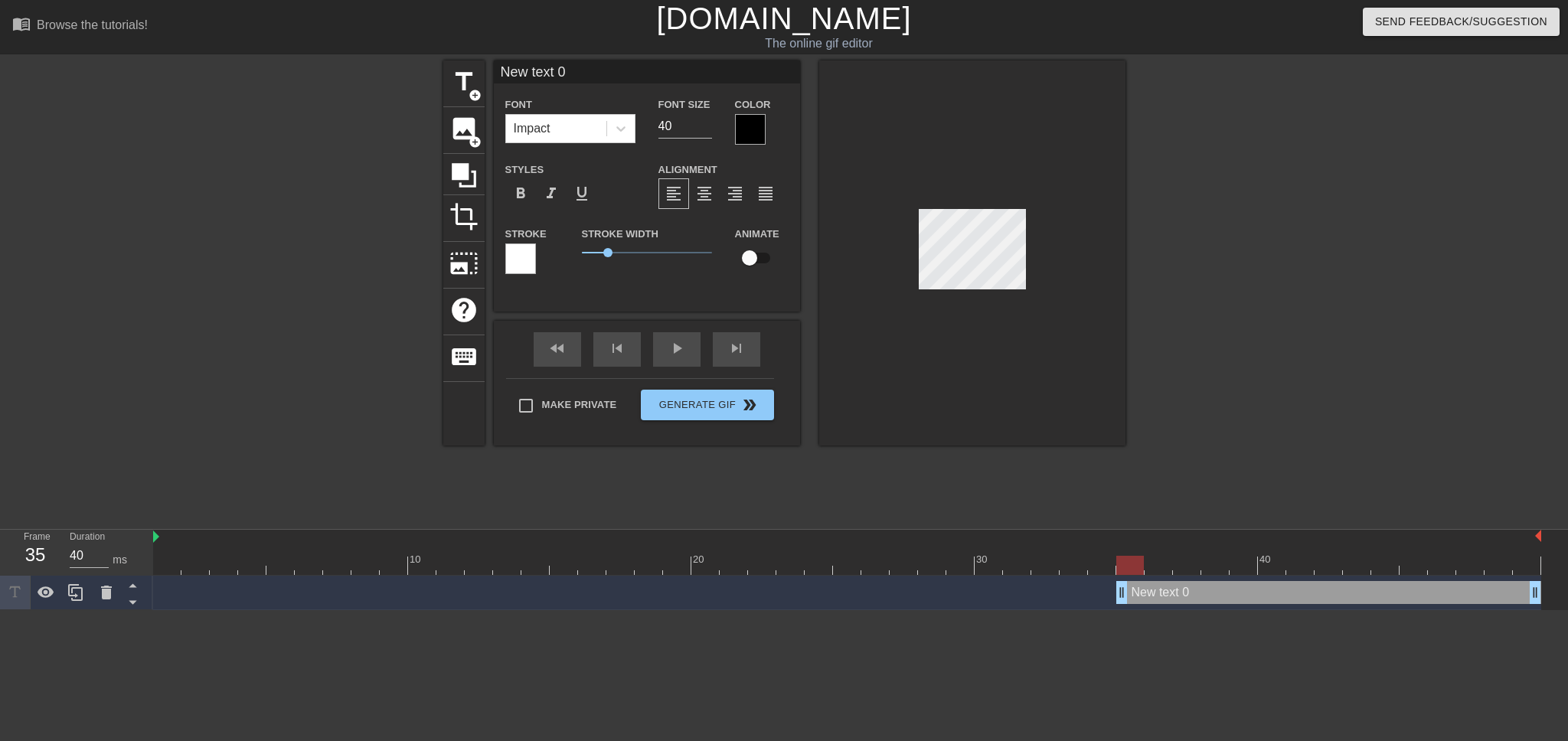
scroll to position [2, 3]
type input "W"
type textarea "W"
type input "WT"
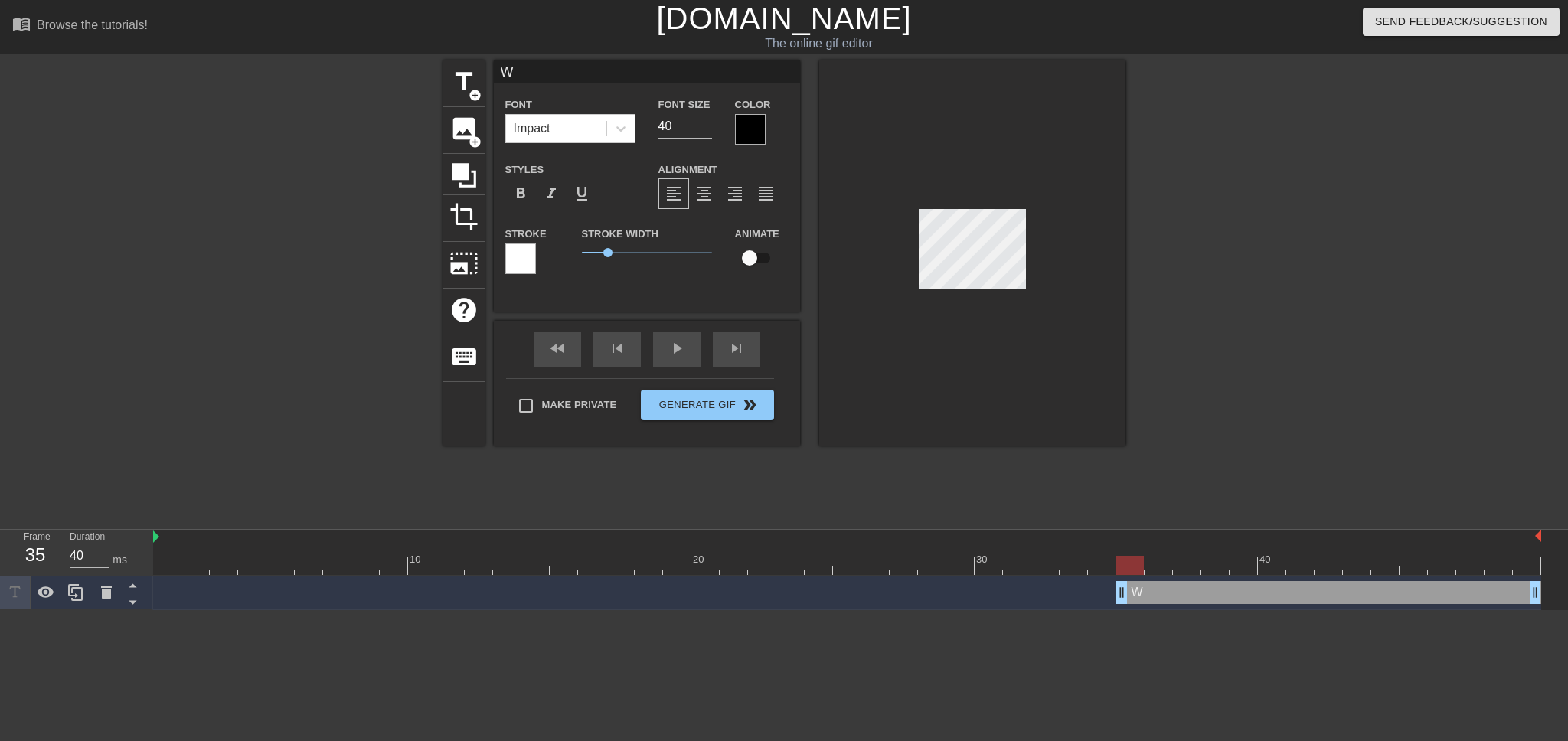
type textarea "WT"
type input "WTF"
type textarea "WTF"
drag, startPoint x: 676, startPoint y: 131, endPoint x: 646, endPoint y: 146, distance: 33.5
click at [654, 134] on div "Font Size 40" at bounding box center [685, 120] width 76 height 50
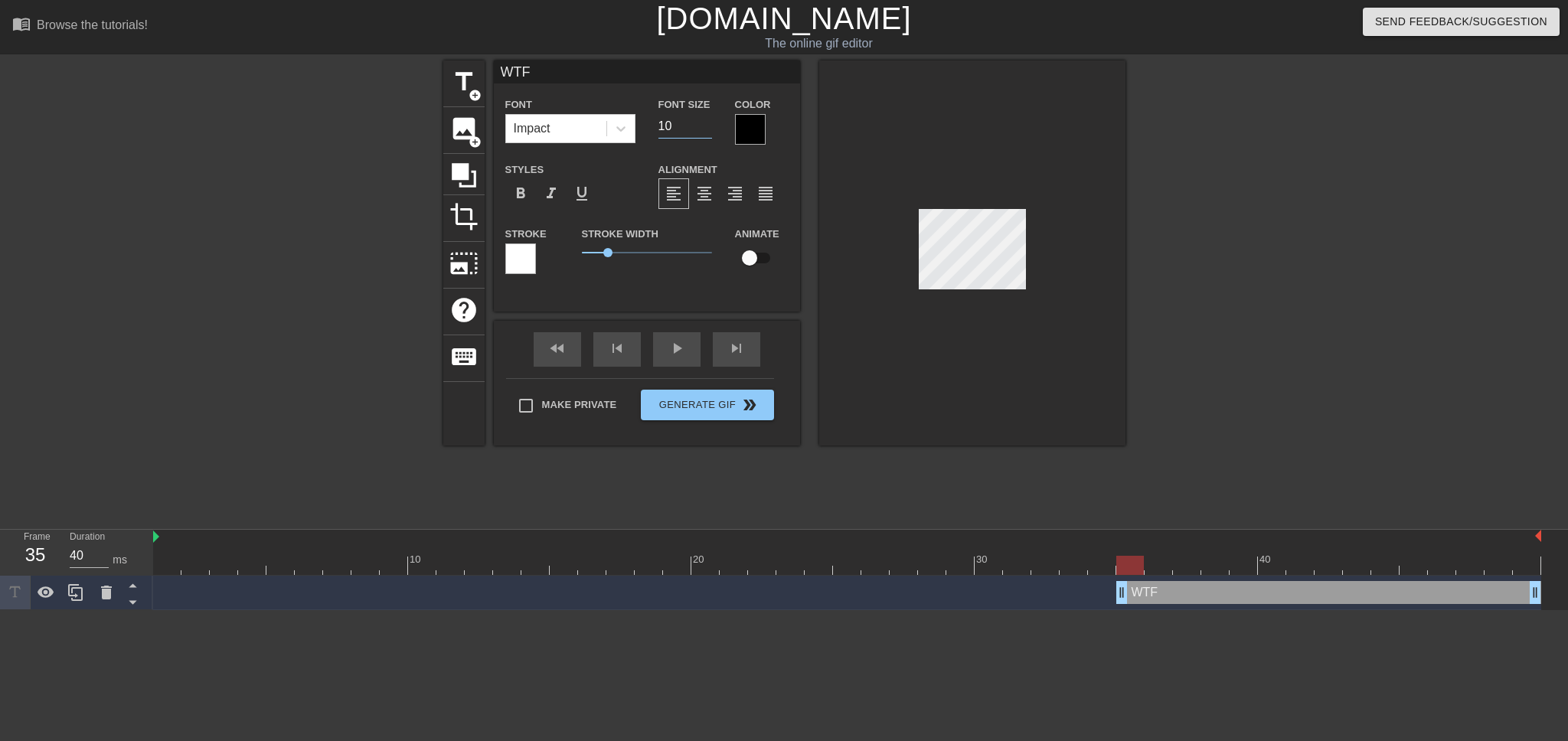
type input "10"
click at [758, 131] on div at bounding box center [749, 129] width 30 height 30
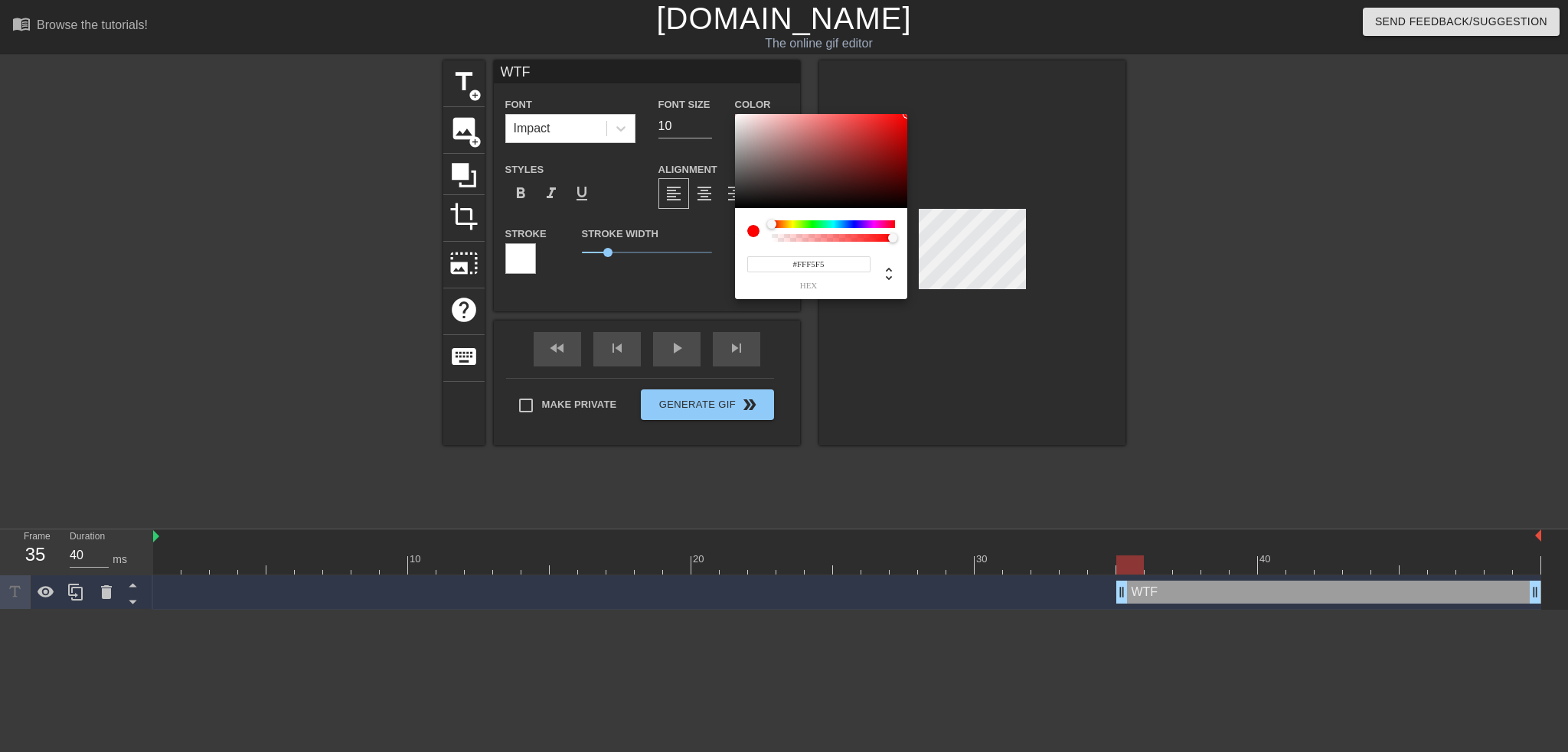
type input "#FFFFFF"
drag, startPoint x: 770, startPoint y: 164, endPoint x: 652, endPoint y: 75, distance: 147.8
click at [652, 75] on div "#FFFFFF hex" at bounding box center [784, 376] width 1568 height 752
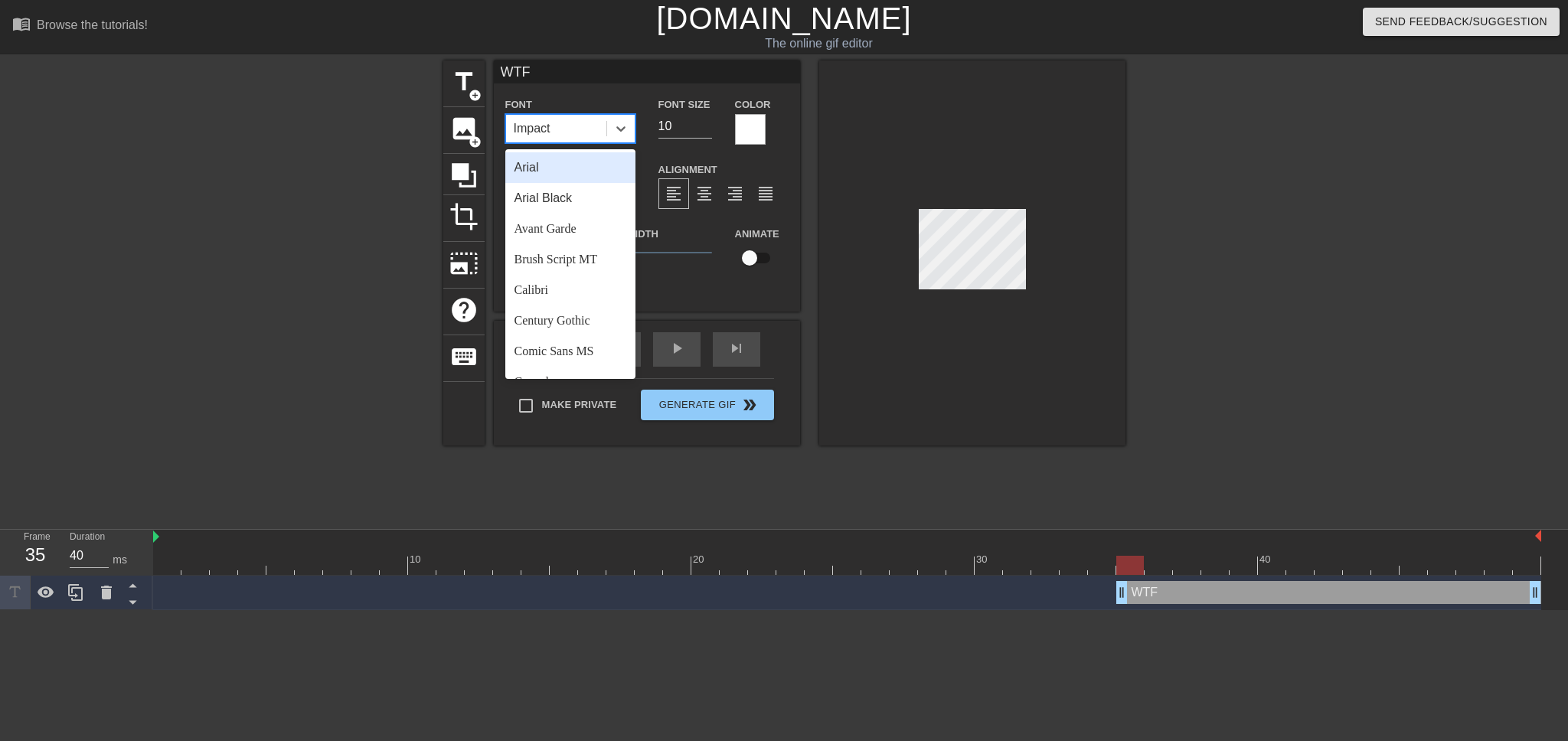
click at [576, 125] on div "Impact" at bounding box center [556, 128] width 100 height 27
click at [575, 163] on div "Arial" at bounding box center [570, 167] width 130 height 30
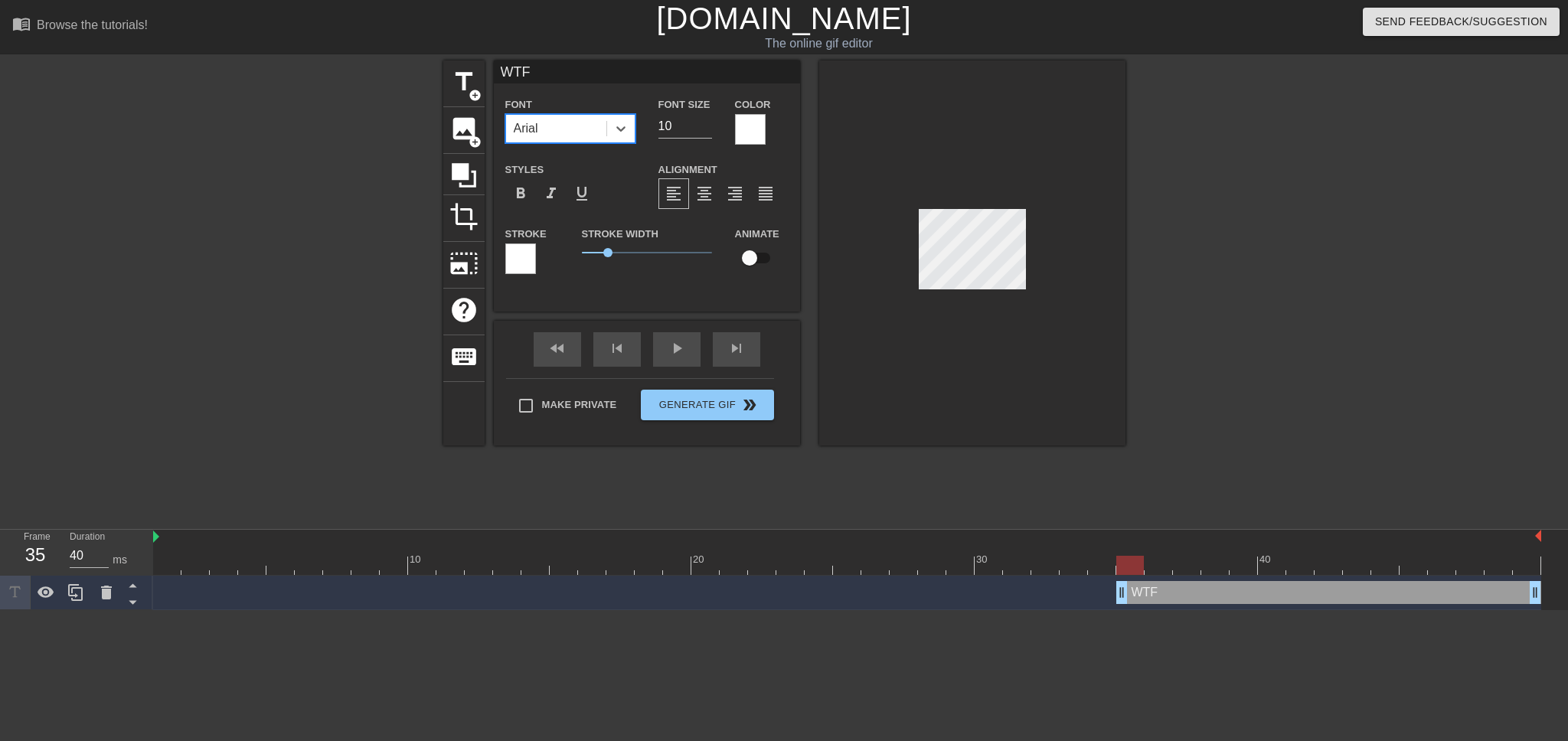
click at [1212, 322] on div at bounding box center [1258, 290] width 230 height 459
click at [1258, 406] on div at bounding box center [1258, 290] width 230 height 459
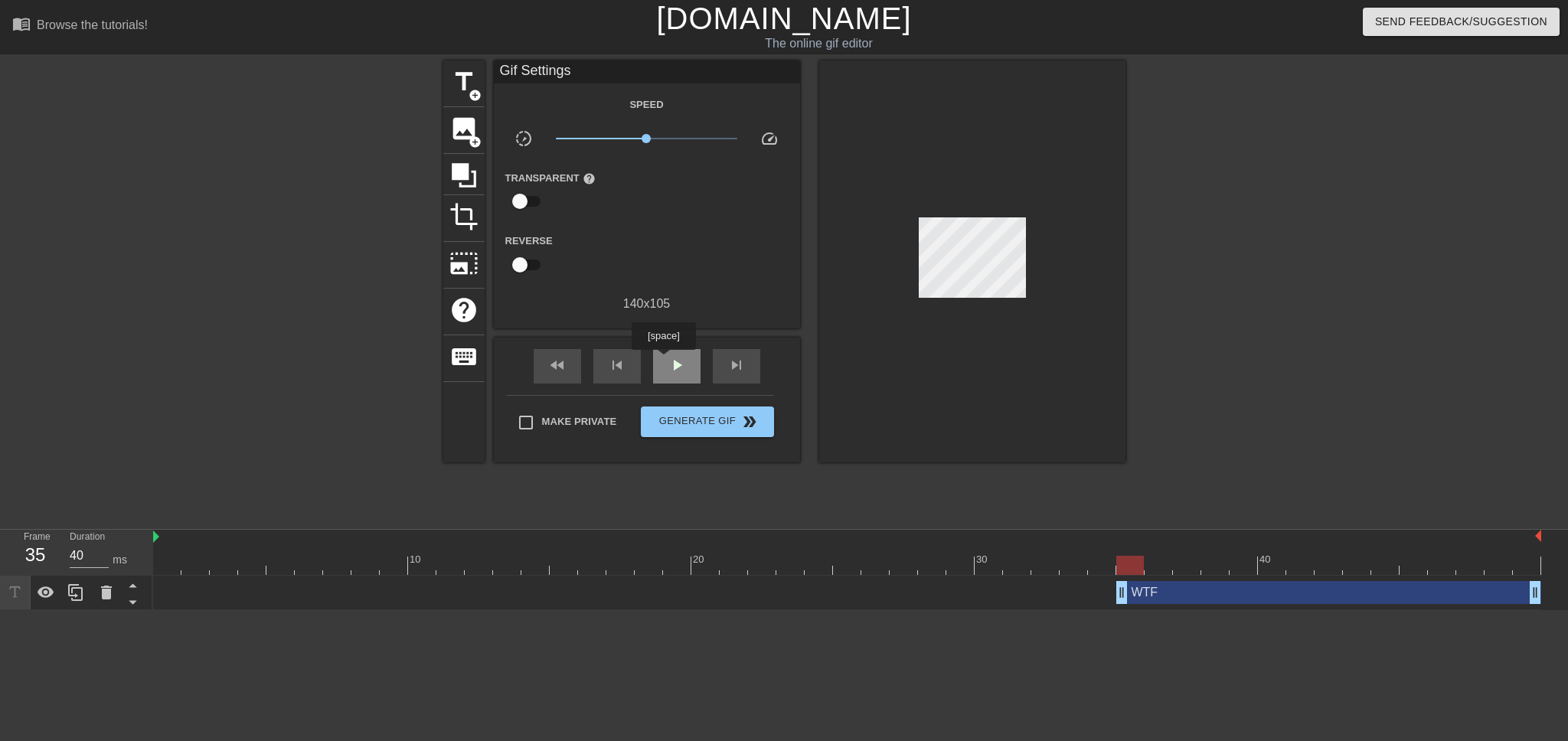
click at [668, 360] on span "play_arrow" at bounding box center [677, 365] width 19 height 19
click at [669, 367] on span "pause" at bounding box center [677, 365] width 19 height 19
click at [665, 366] on div "play_arrow" at bounding box center [676, 367] width 47 height 34
click at [665, 366] on div "pause" at bounding box center [676, 367] width 47 height 34
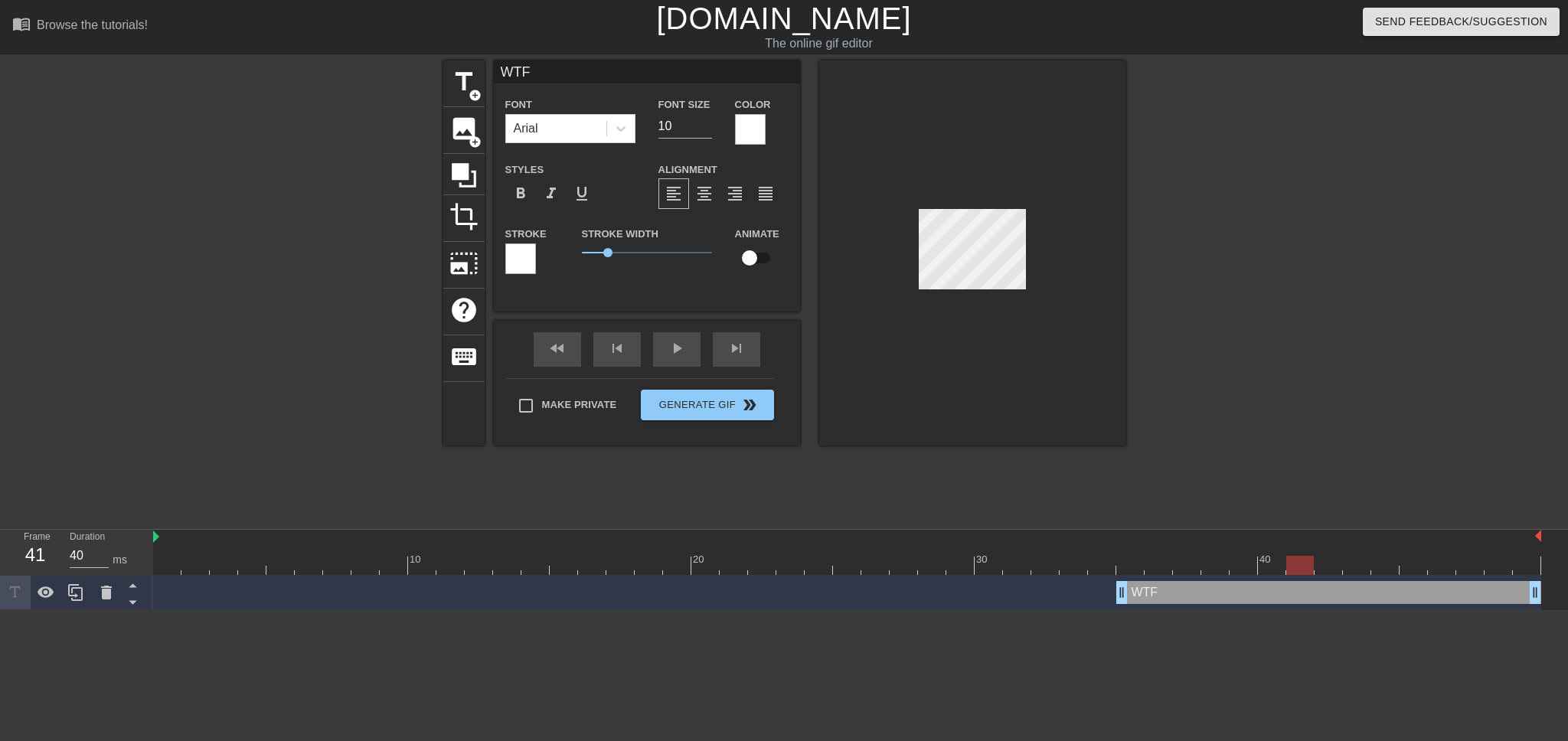
click at [1229, 388] on div at bounding box center [1258, 290] width 230 height 459
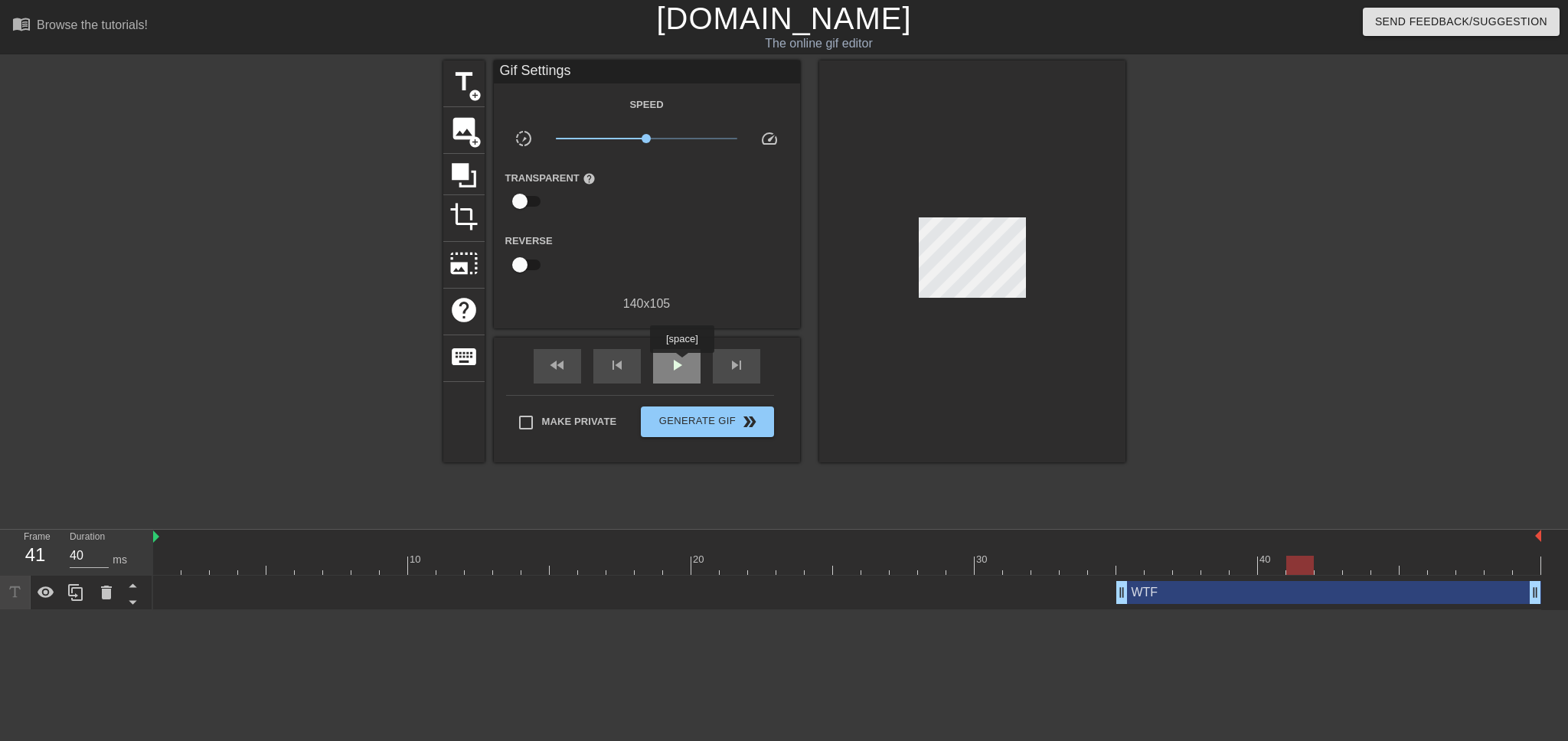
click at [682, 363] on span "play_arrow" at bounding box center [677, 365] width 19 height 19
type input "30"
click at [560, 414] on span "Make Private" at bounding box center [579, 422] width 75 height 16
click at [542, 413] on input "Make Private" at bounding box center [525, 422] width 32 height 32
checkbox input "true"
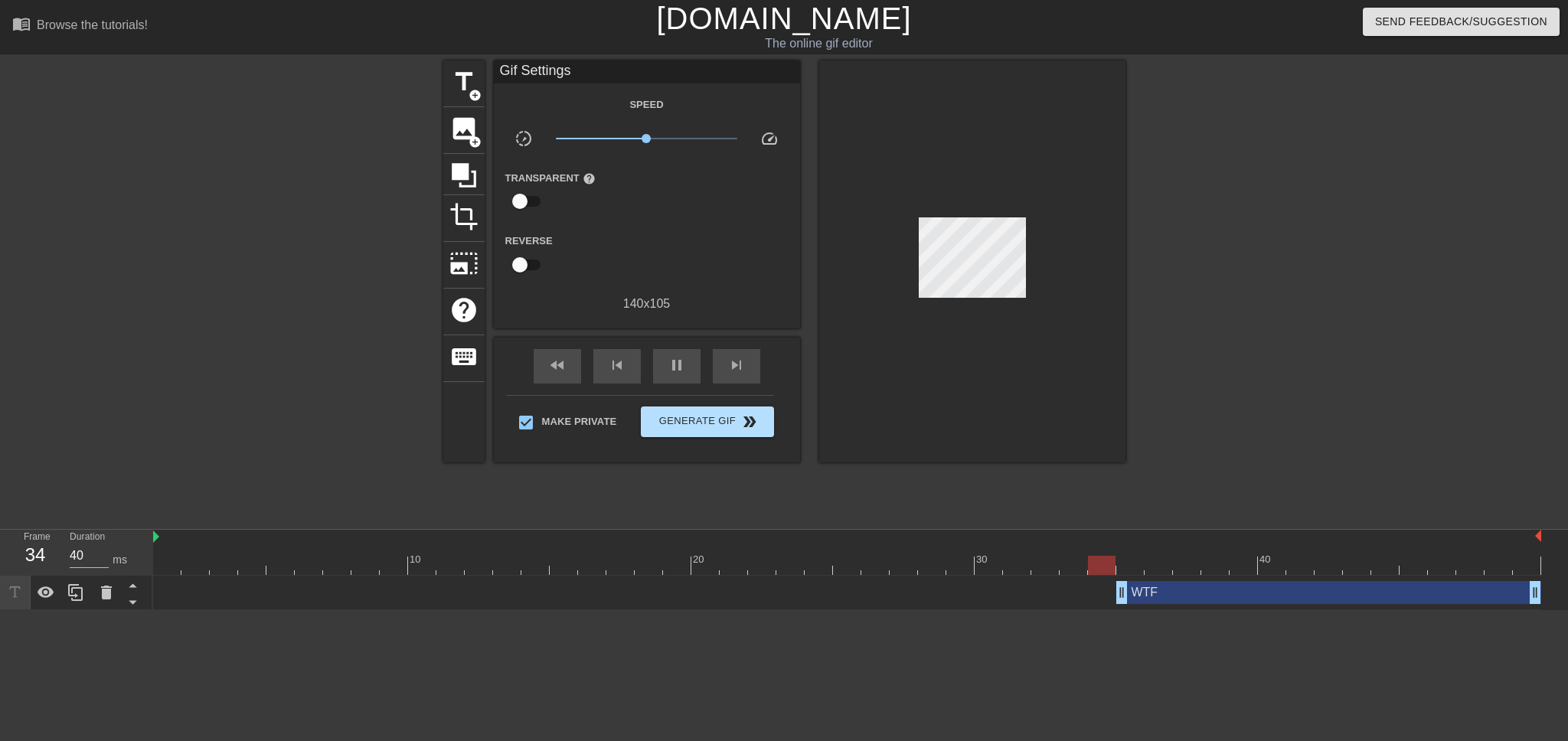
type input "30"
click at [728, 420] on span "Generate Gif double_arrow" at bounding box center [707, 422] width 120 height 19
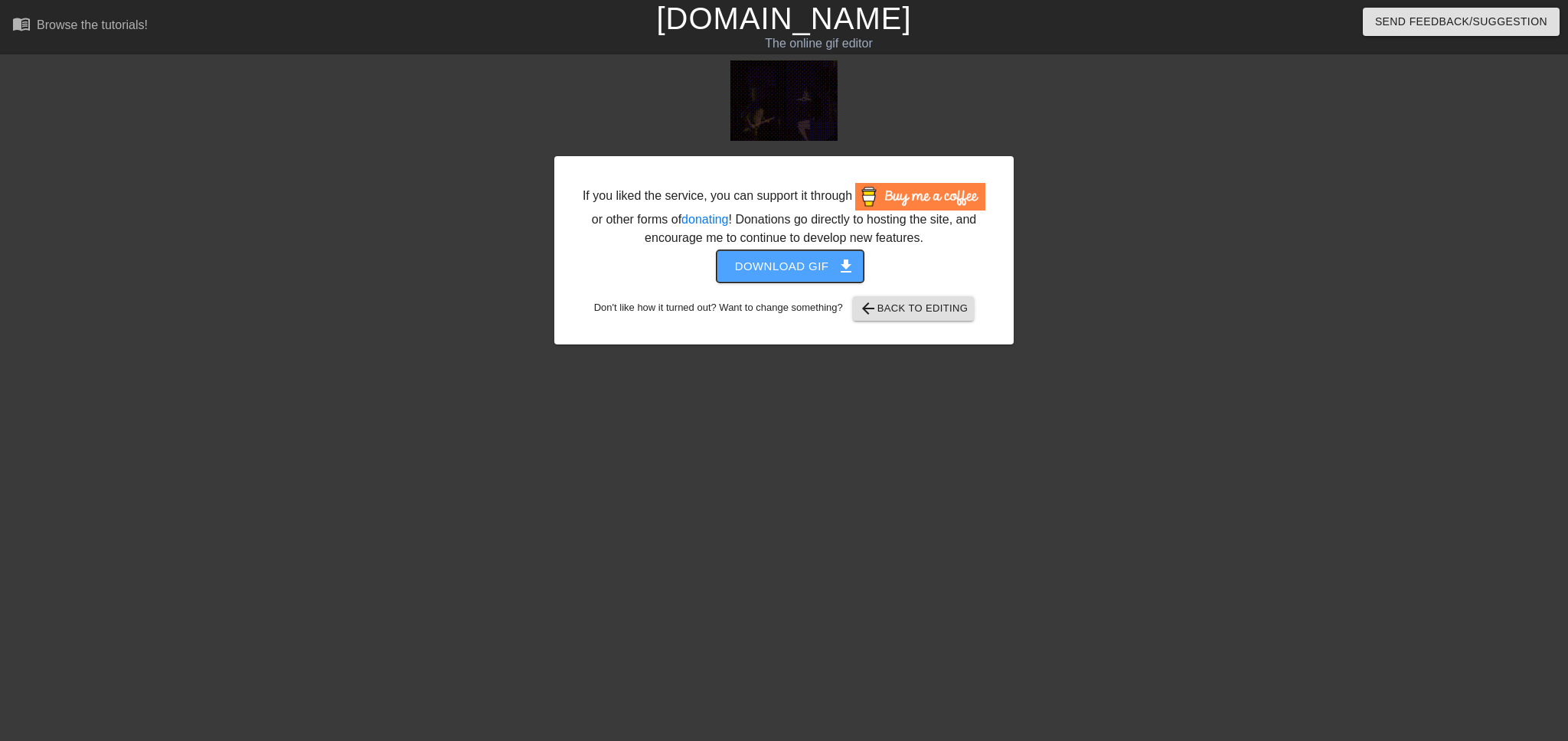
click at [806, 268] on span "Download gif get_app" at bounding box center [790, 267] width 111 height 20
